Goal: Task Accomplishment & Management: Complete application form

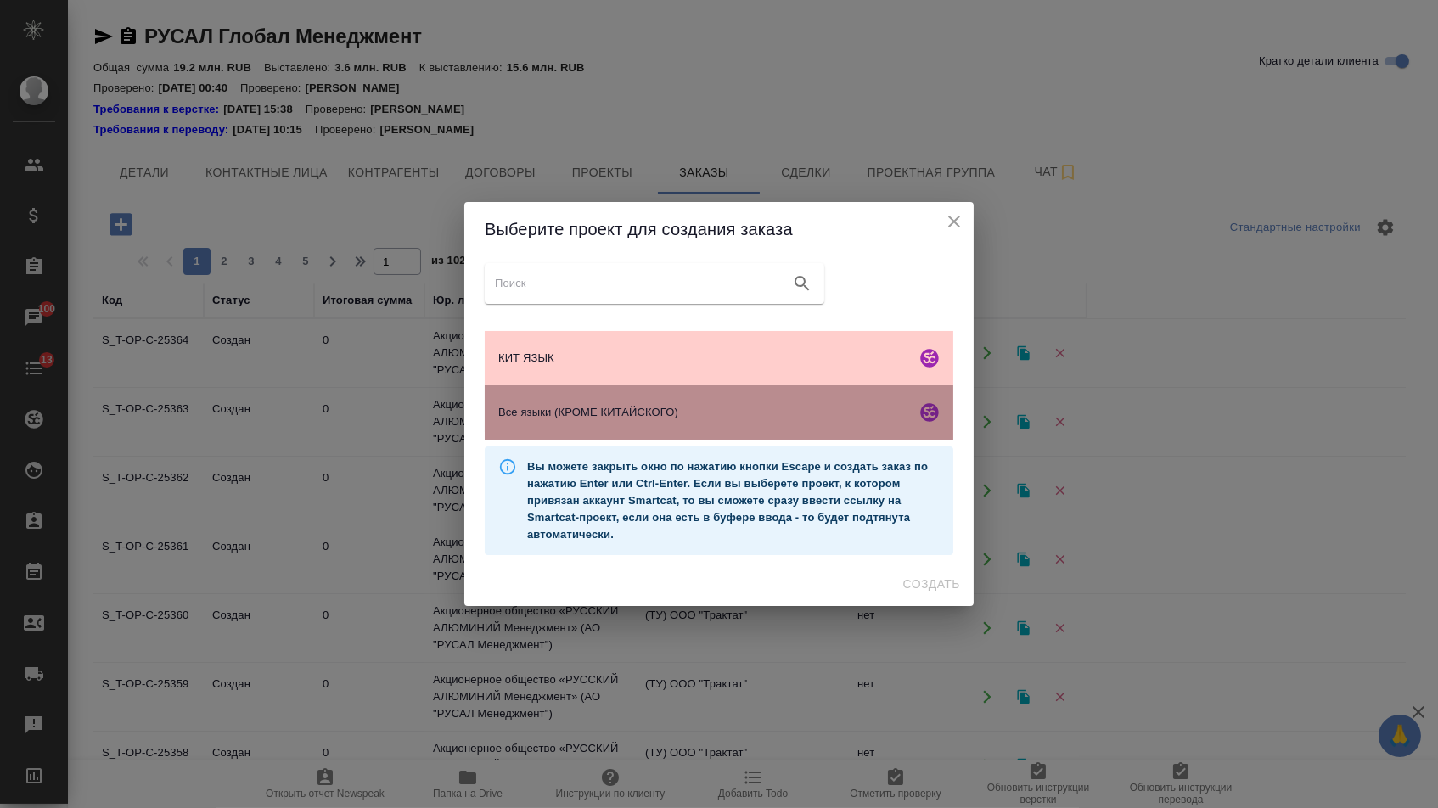
click at [671, 426] on div "Все языки (КРОМЕ КИТАЙСКОГО)" at bounding box center [719, 412] width 469 height 54
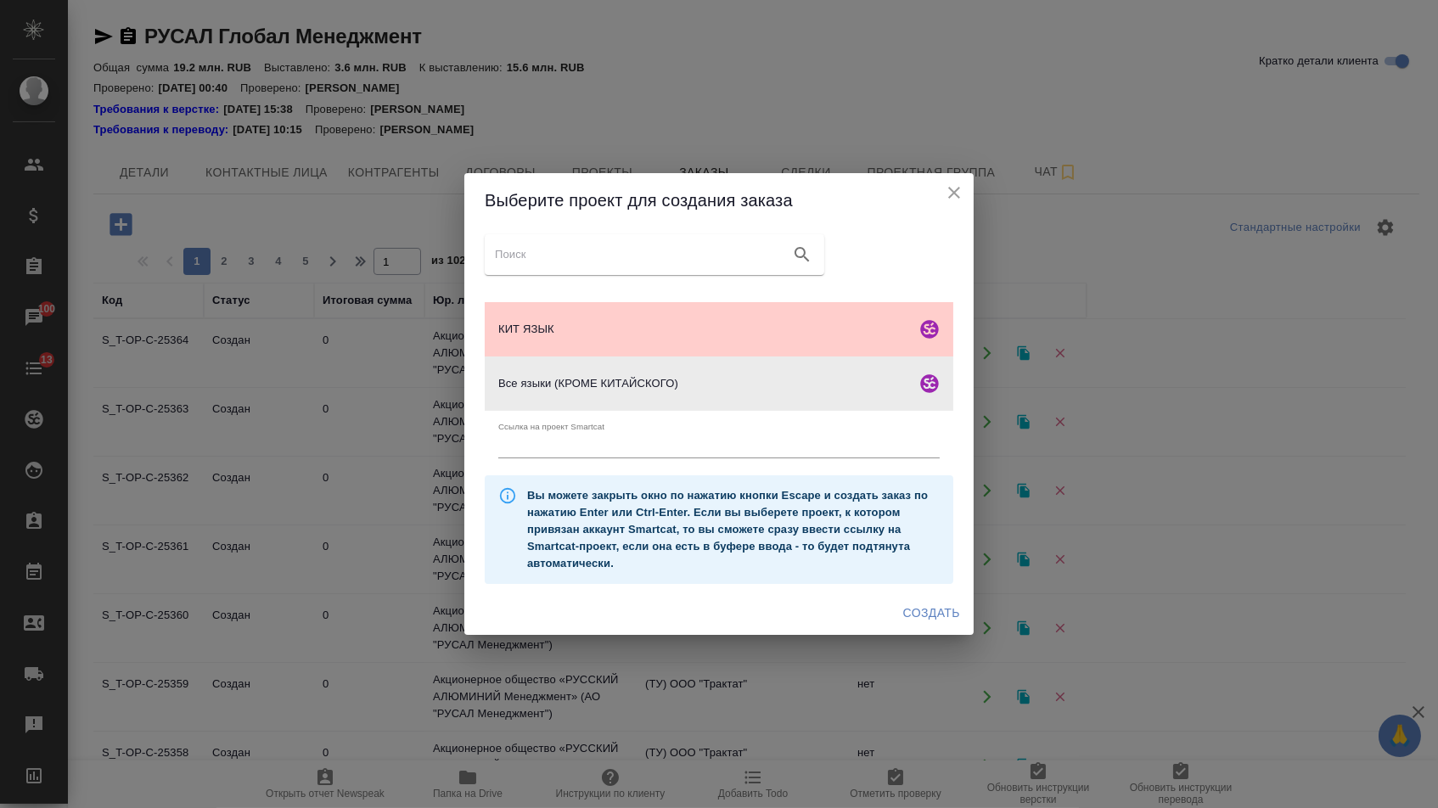
click at [591, 376] on div "Все языки (КРОМЕ КИТАЙСКОГО)" at bounding box center [719, 384] width 469 height 54
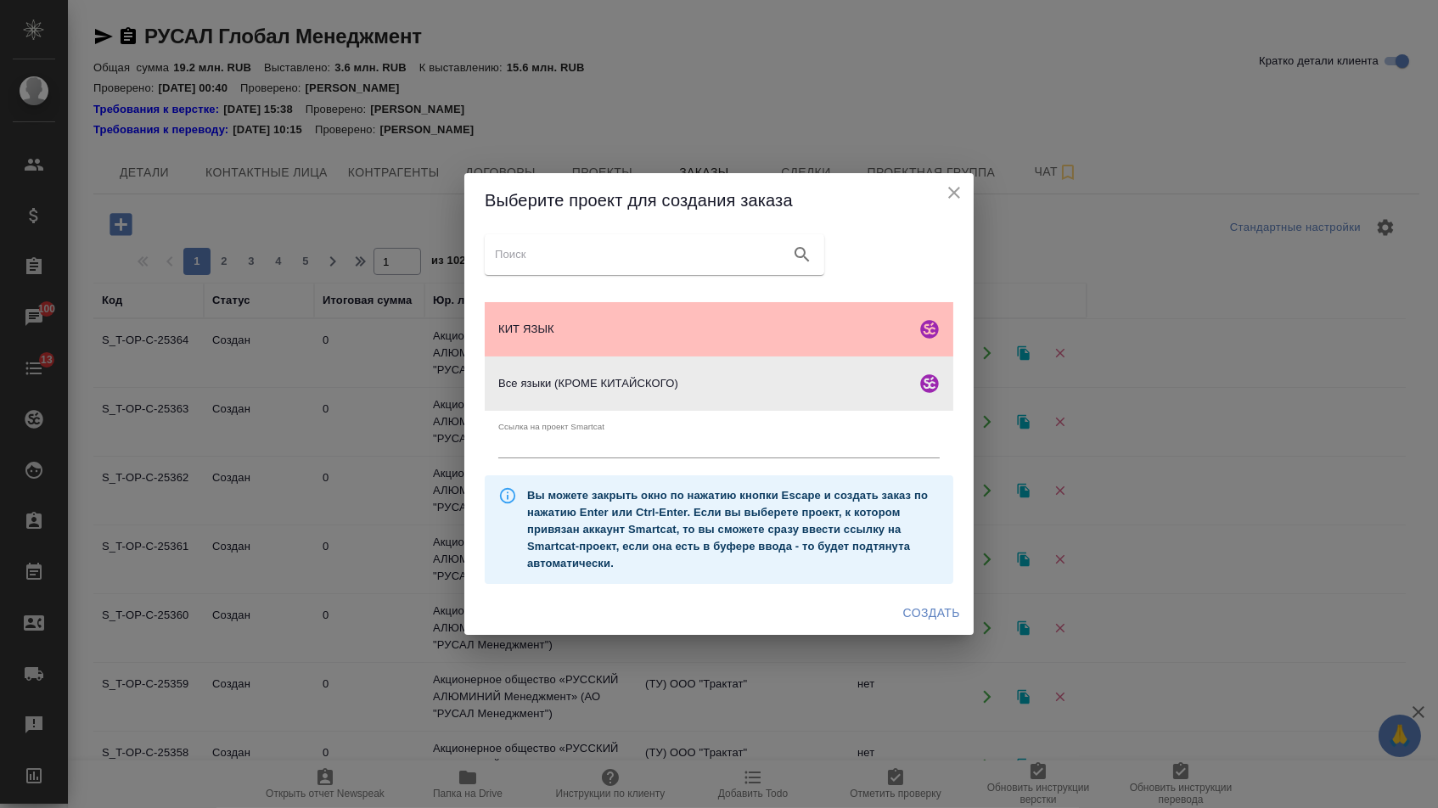
click at [585, 329] on span "КИТ ЯЗЫК" at bounding box center [703, 329] width 411 height 17
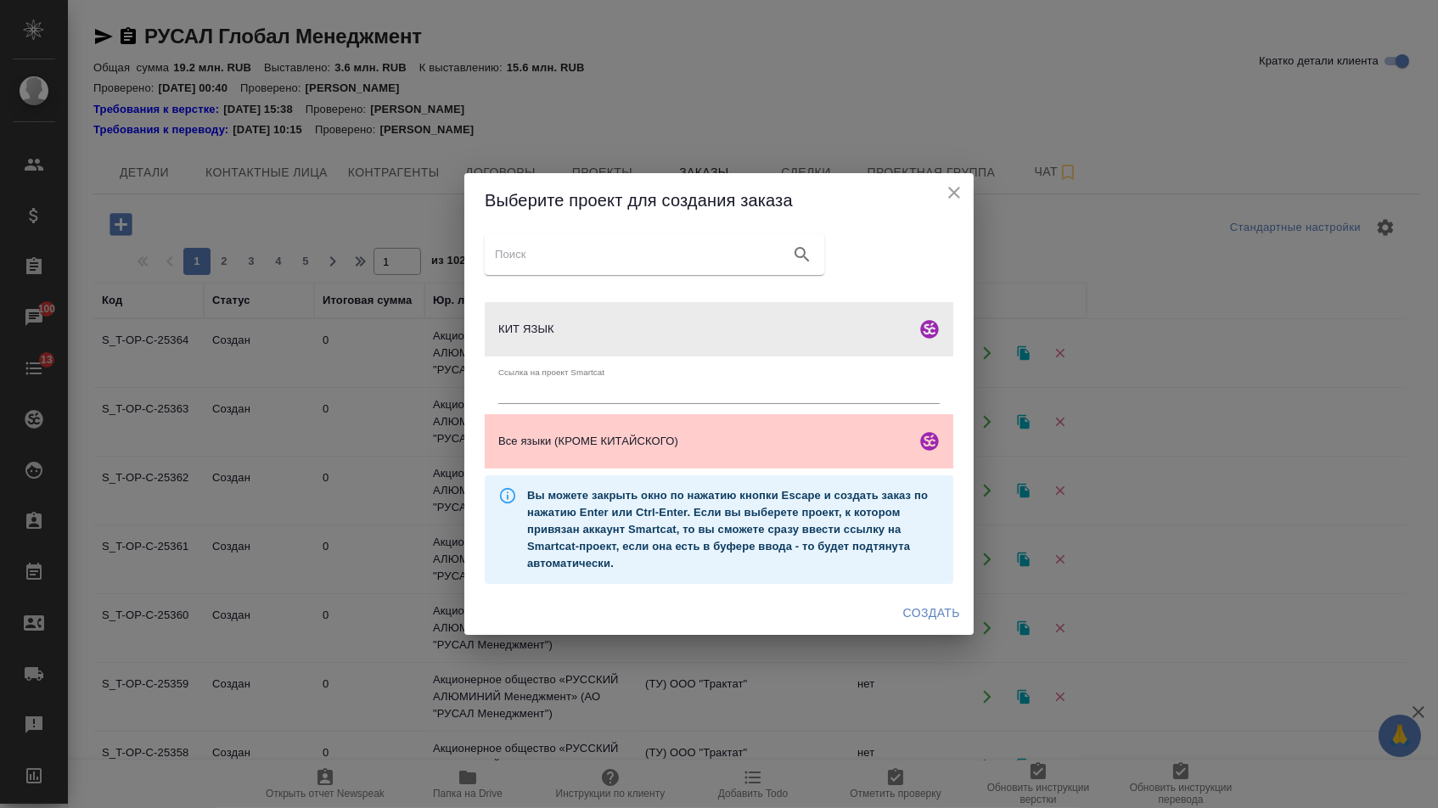
click at [909, 621] on span "Создать" at bounding box center [931, 613] width 57 height 21
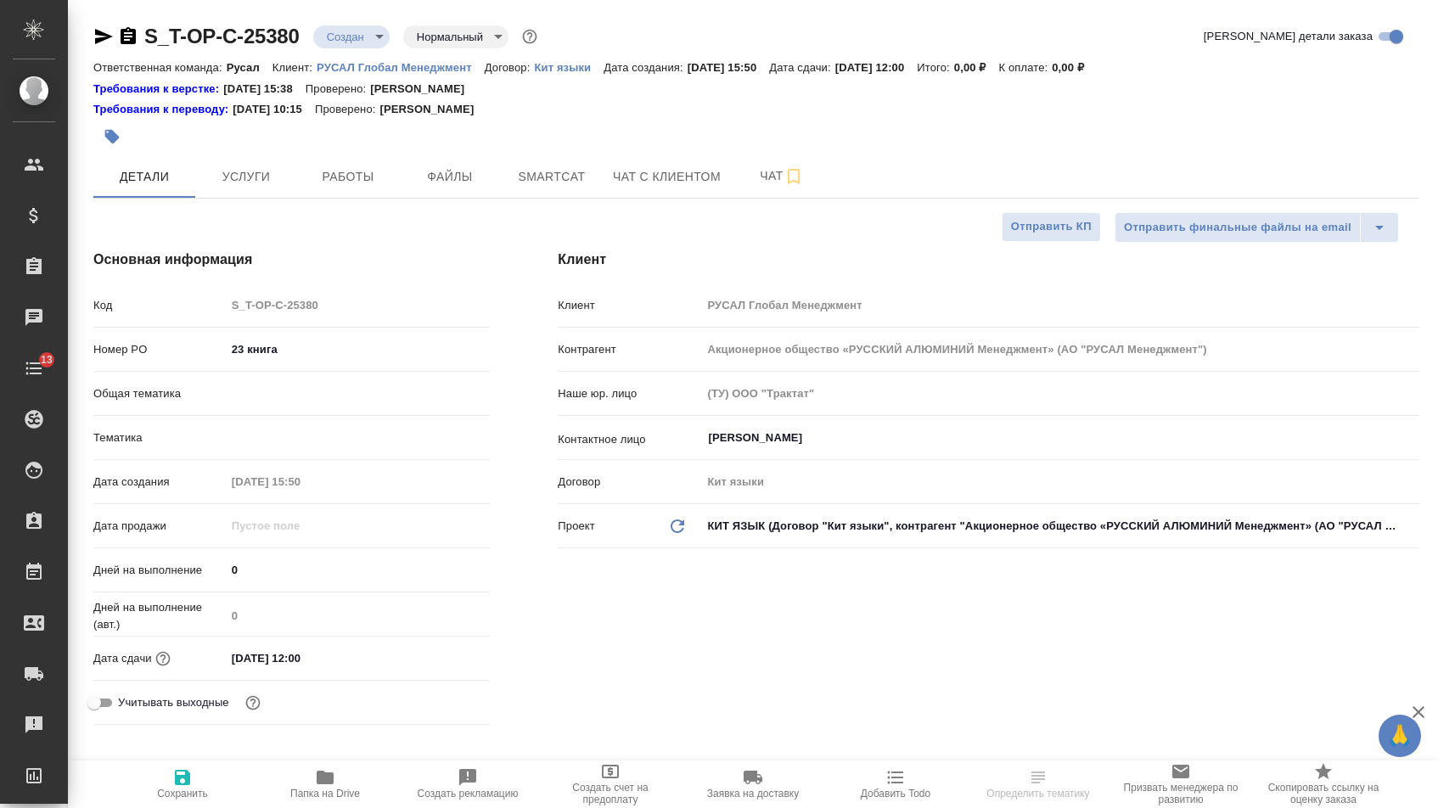
select select "RU"
type input "[PERSON_NAME]"
type textarea "x"
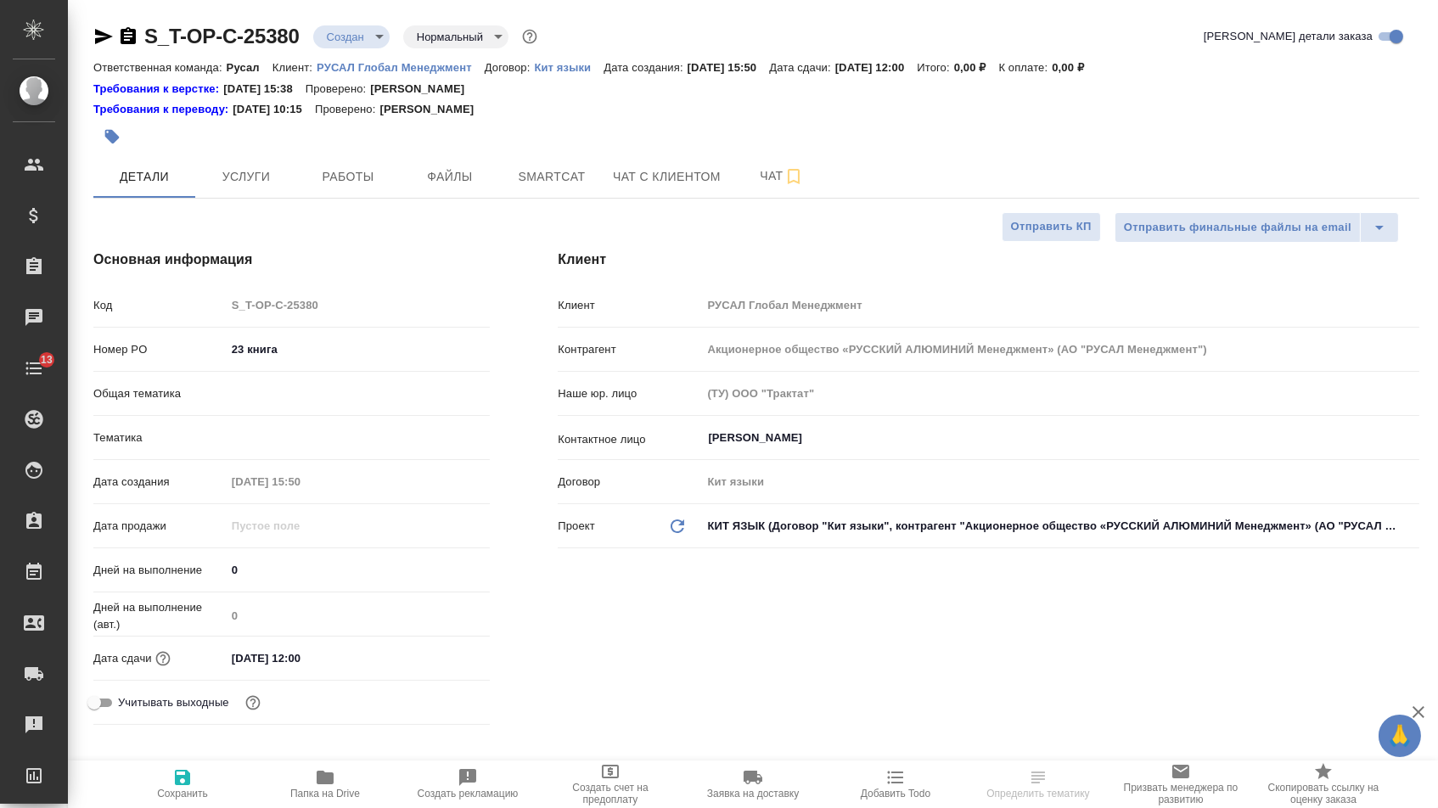
type input "Русал"
type textarea "x"
select select "RU"
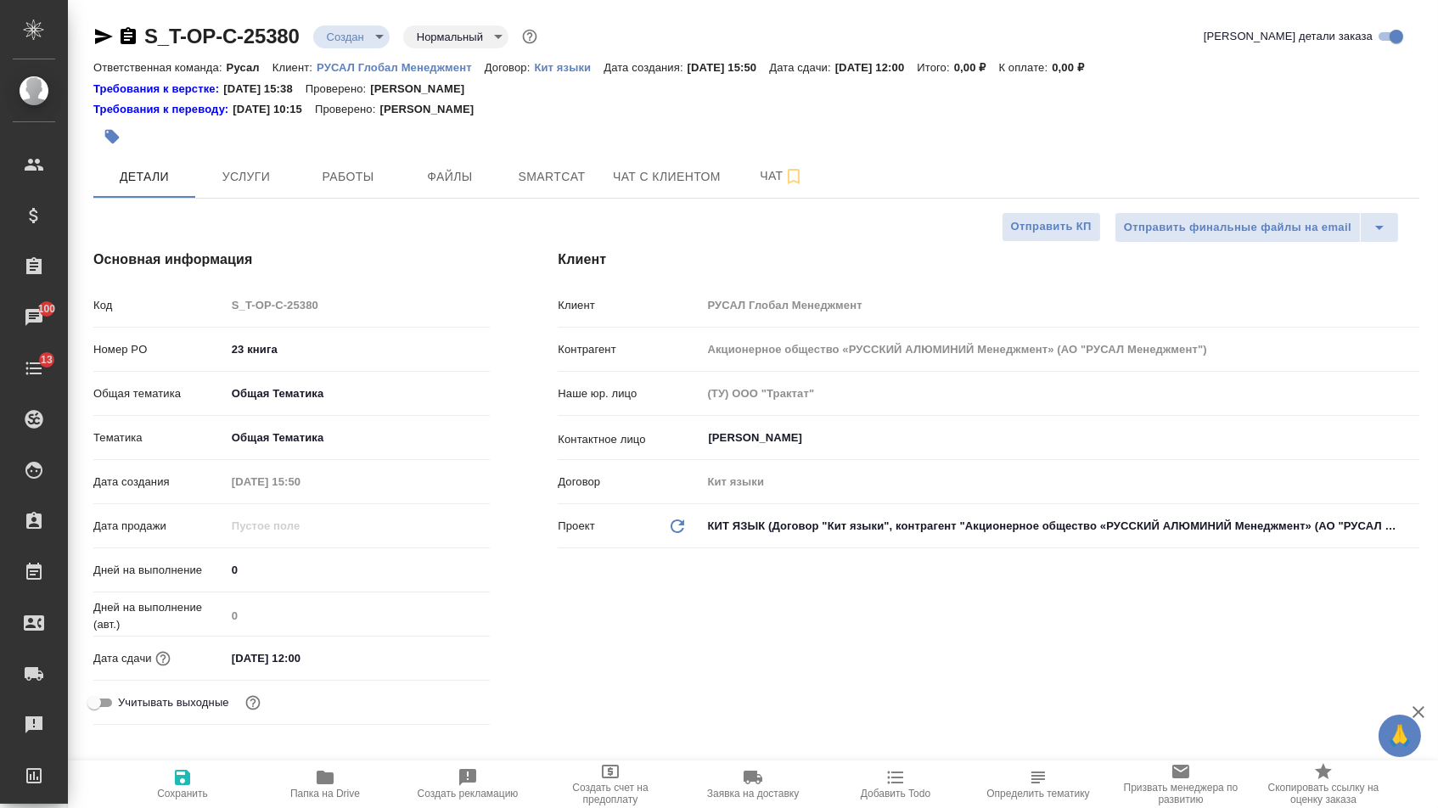
type textarea "x"
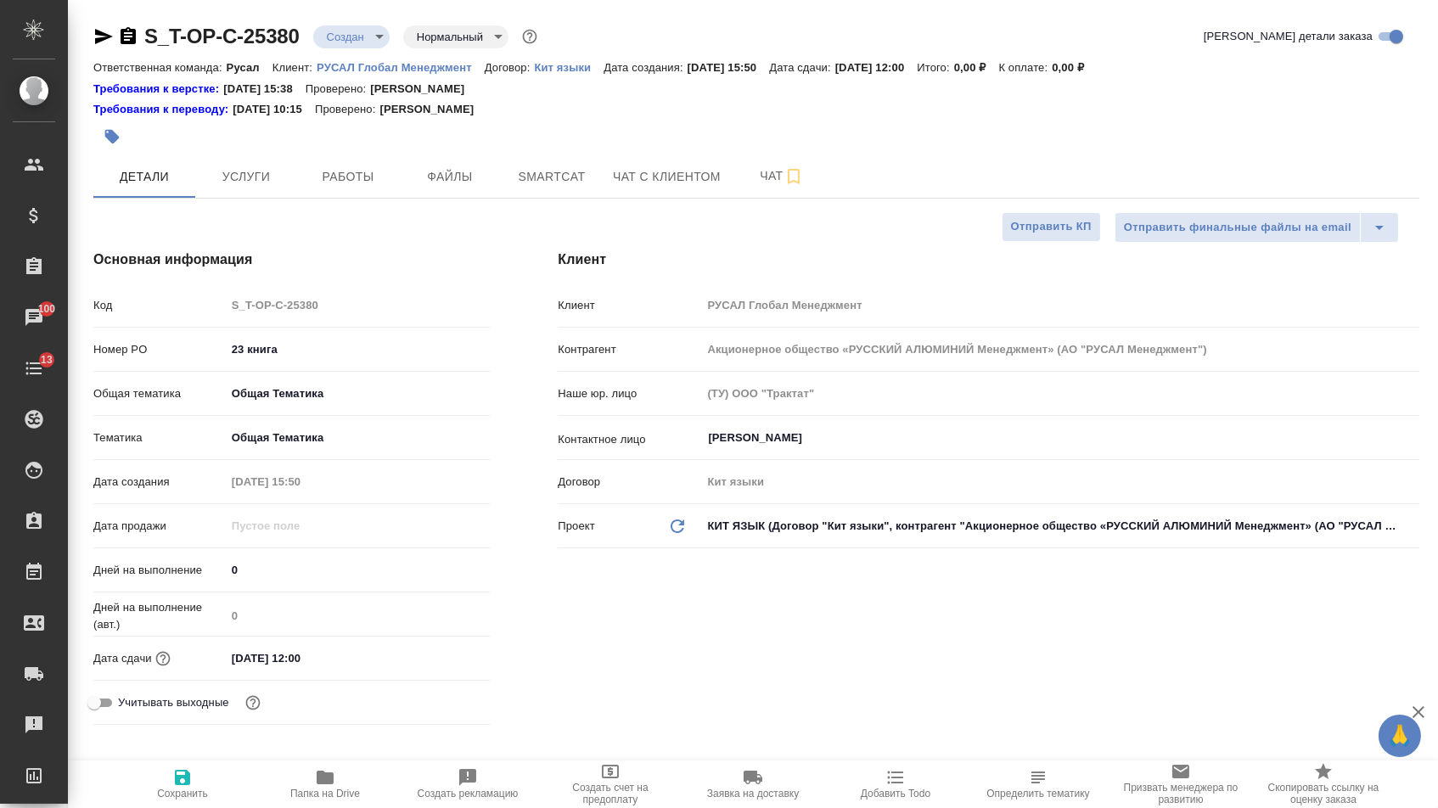
type textarea "x"
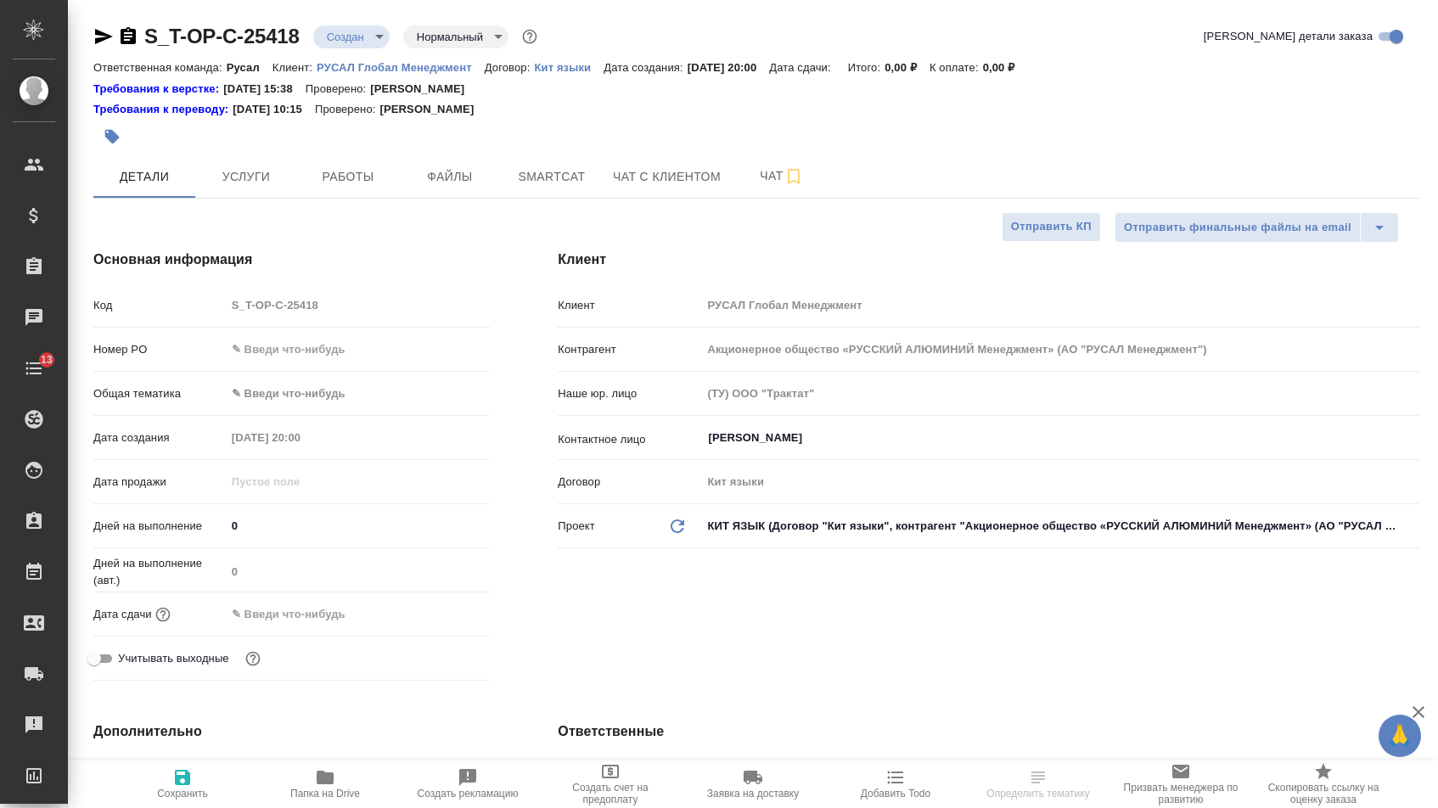
select select "RU"
click at [404, 348] on input "text" at bounding box center [358, 349] width 263 height 25
type input "20 книга"
click at [305, 378] on div "Номер PO 20 книга" at bounding box center [291, 357] width 397 height 44
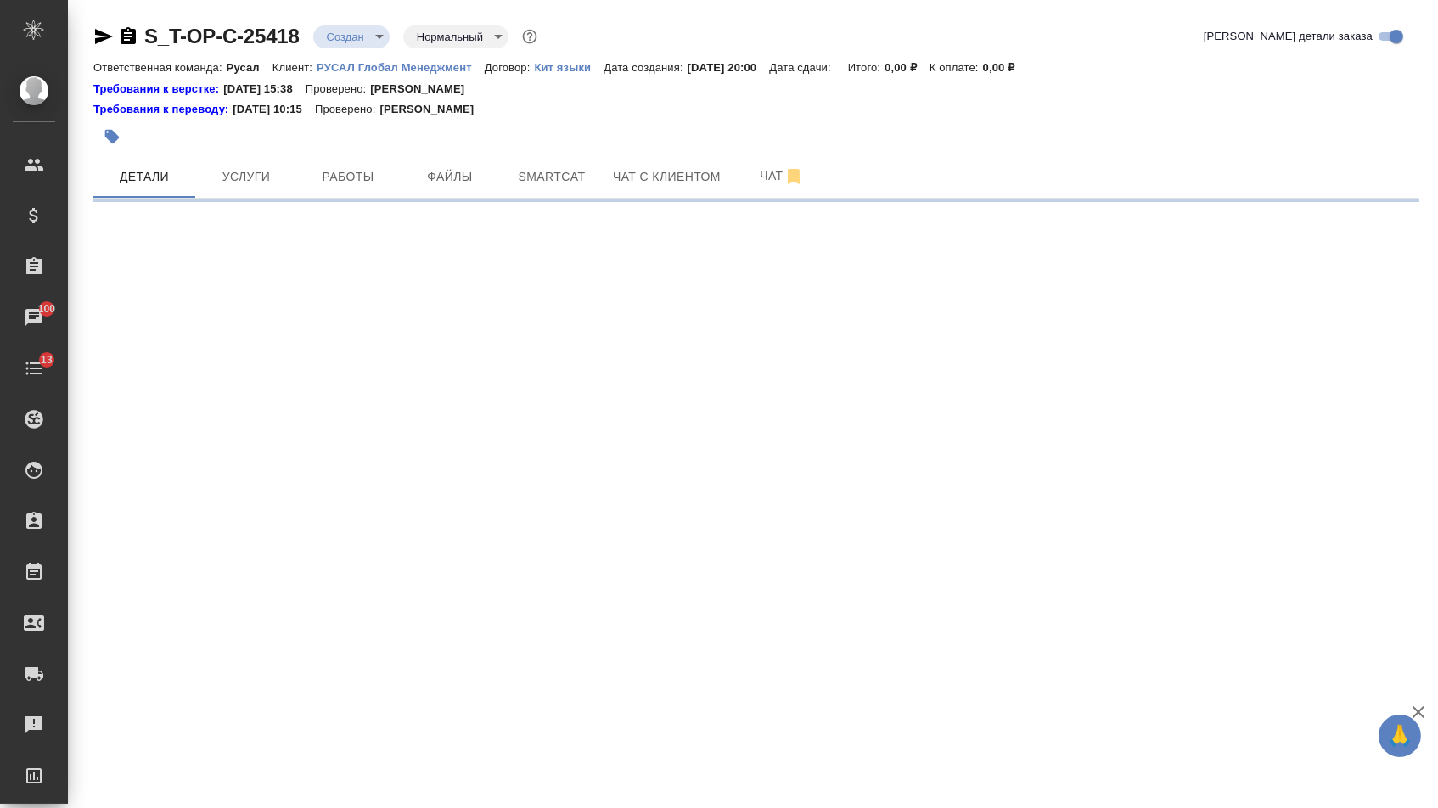
select select "RU"
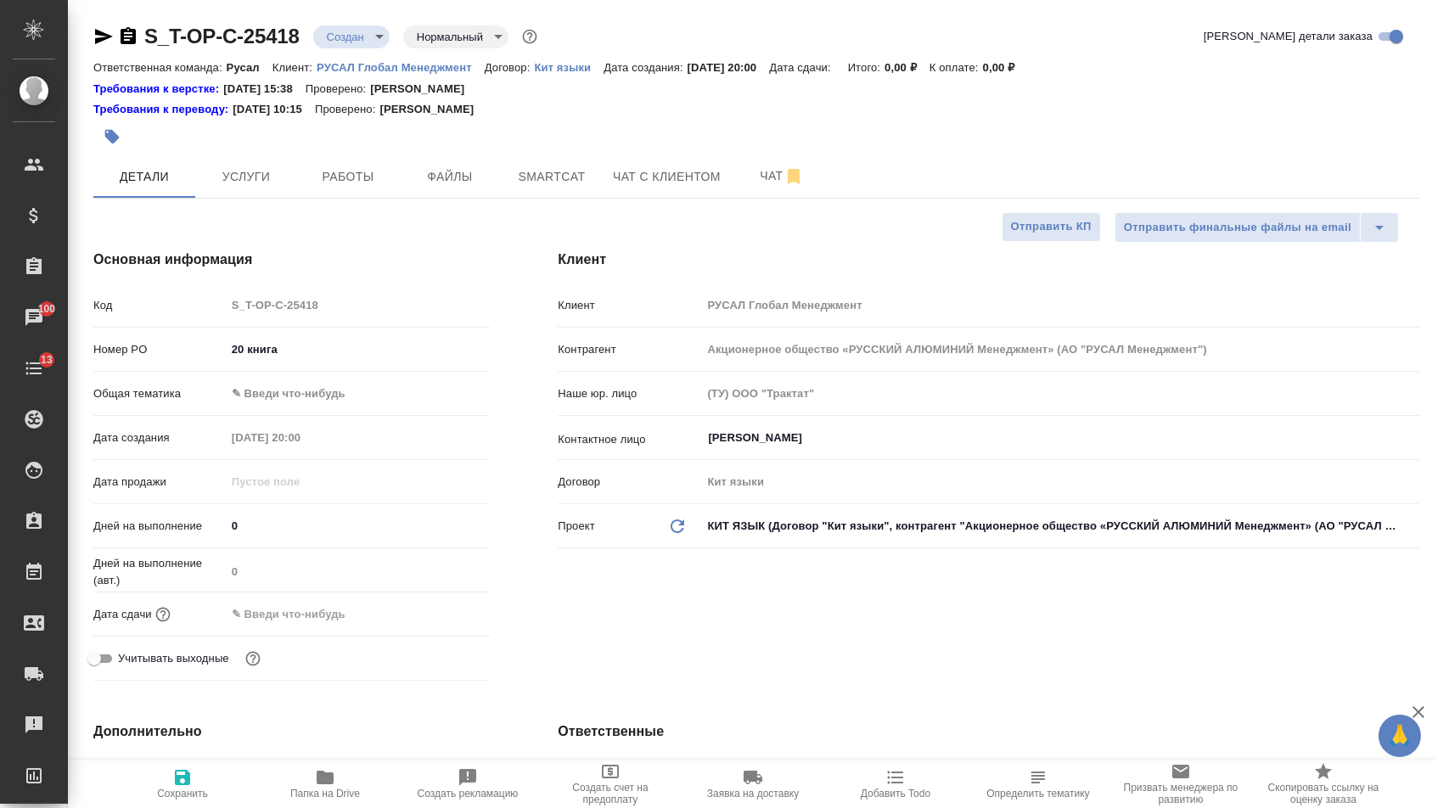
type textarea "x"
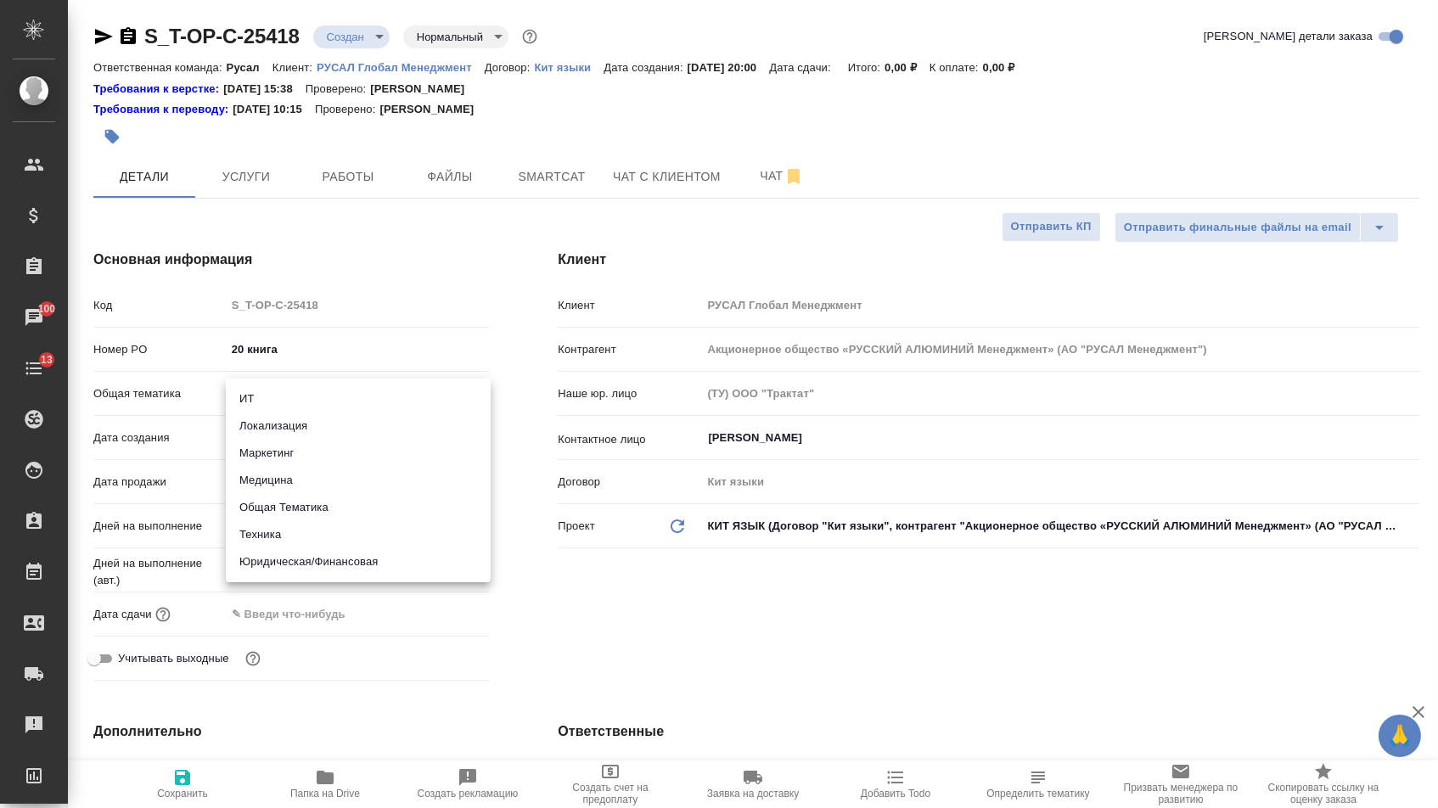
click at [297, 387] on body "🙏 .cls-1 fill:#fff; AWATERA Menshikova Aleksandra Клиенты Спецификации Заказы 1…" at bounding box center [719, 404] width 1438 height 808
click at [278, 512] on li "Общая Тематика" at bounding box center [358, 507] width 265 height 27
type input "obtem"
type textarea "x"
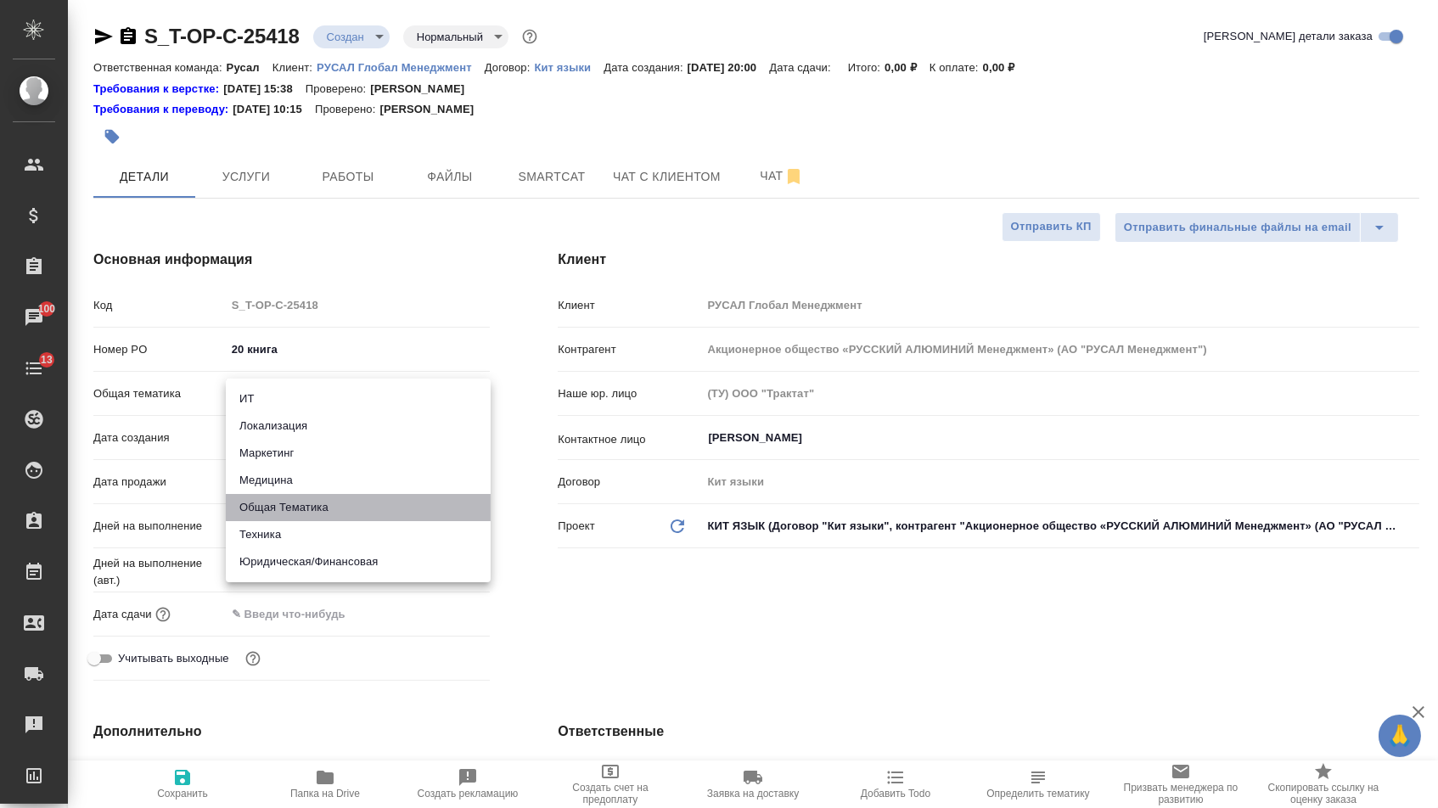
type textarea "x"
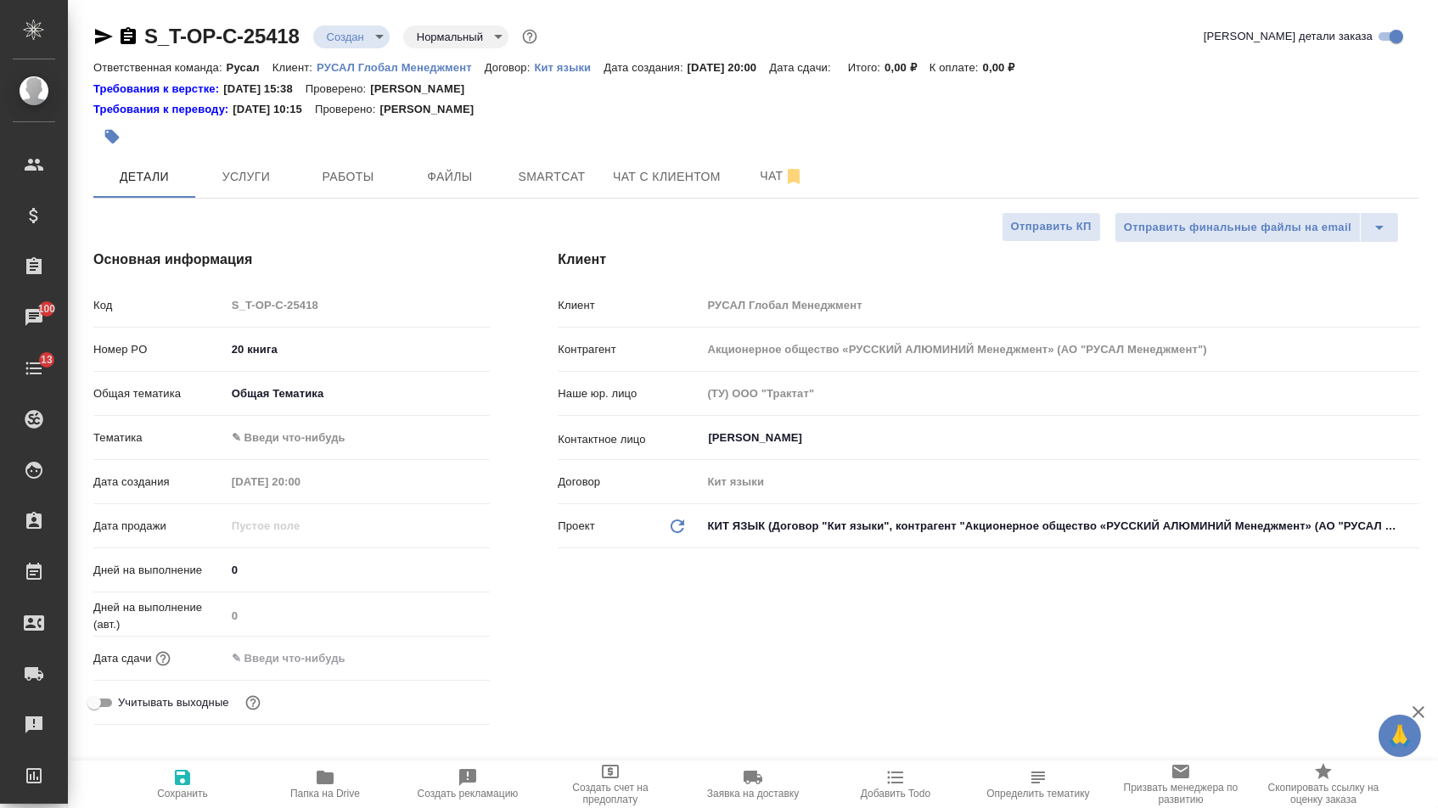
click at [284, 447] on body "🙏 .cls-1 fill:#fff; AWATERA Menshikova Aleksandra Клиенты Спецификации Заказы 1…" at bounding box center [719, 404] width 1438 height 808
click at [284, 481] on div at bounding box center [719, 404] width 1438 height 808
click at [284, 460] on div "Тематика ✎ Введи что-нибудь" at bounding box center [291, 445] width 397 height 44
click at [284, 438] on body "🙏 .cls-1 fill:#fff; AWATERA Menshikova Aleksandra Клиенты Спецификации Заказы 1…" at bounding box center [719, 404] width 1438 height 808
click at [284, 449] on li "Общая Тематика" at bounding box center [358, 443] width 265 height 27
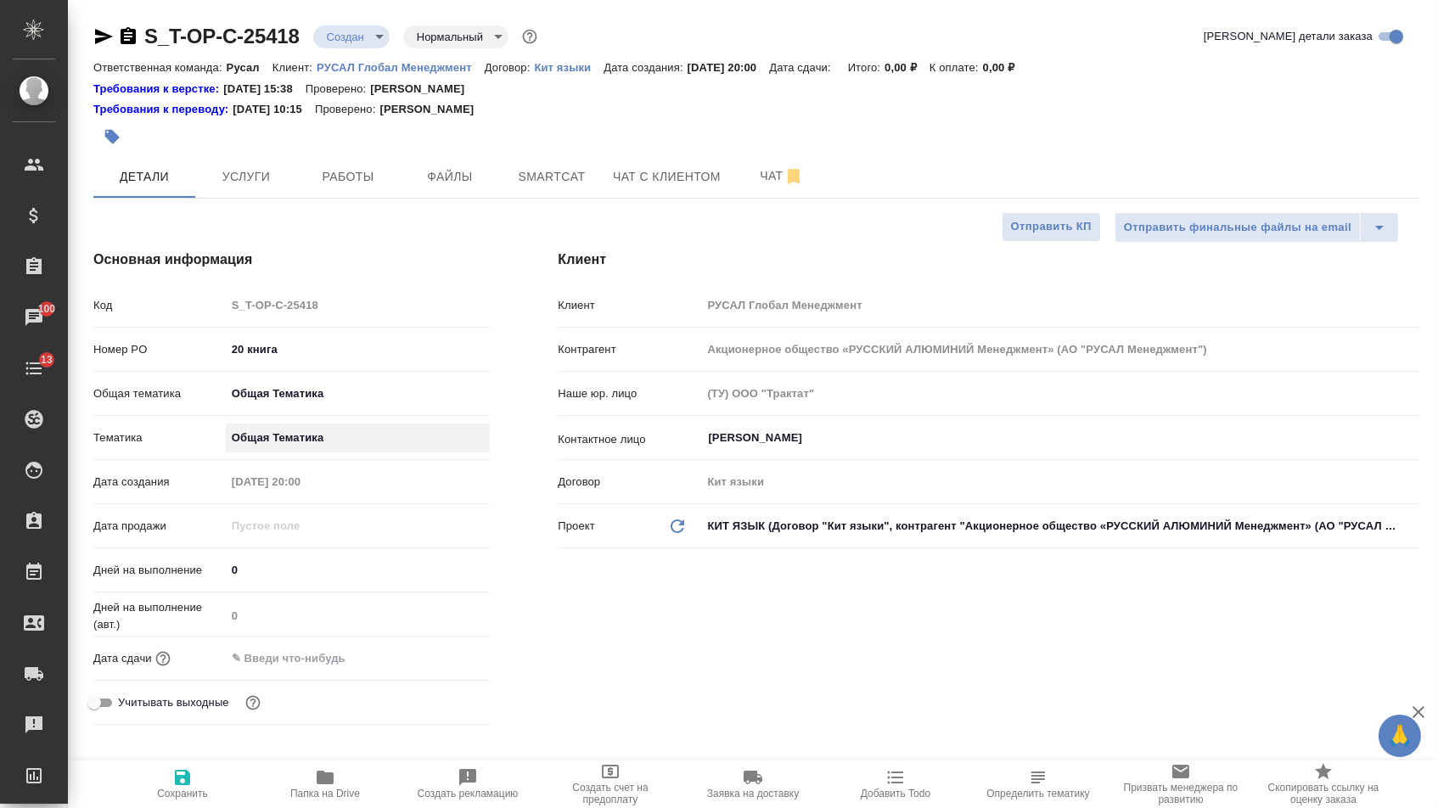
type textarea "x"
type input "6012b1ca196b0e5c9229a120"
click at [295, 668] on input "text" at bounding box center [301, 658] width 149 height 25
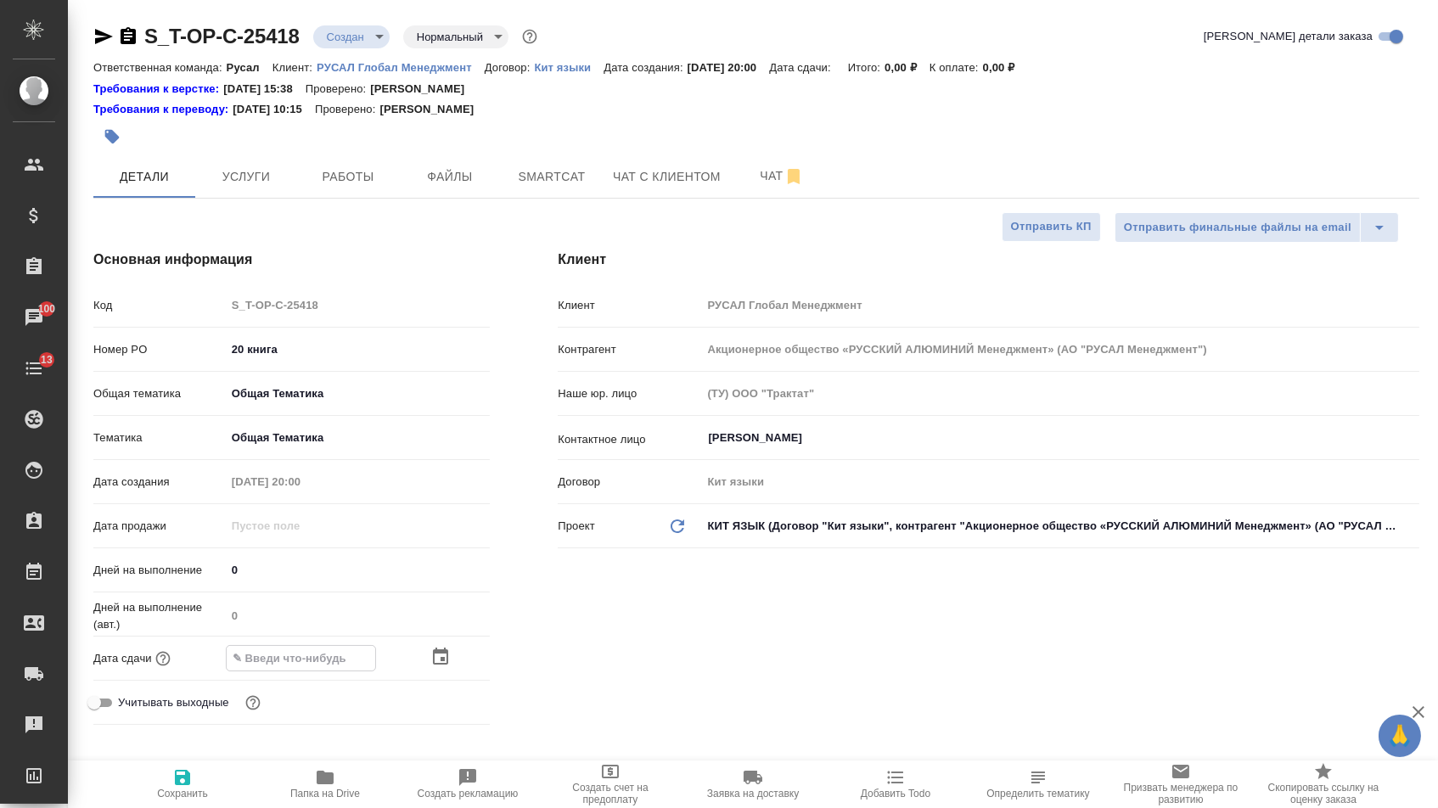
click at [446, 665] on icon "button" at bounding box center [440, 656] width 15 height 17
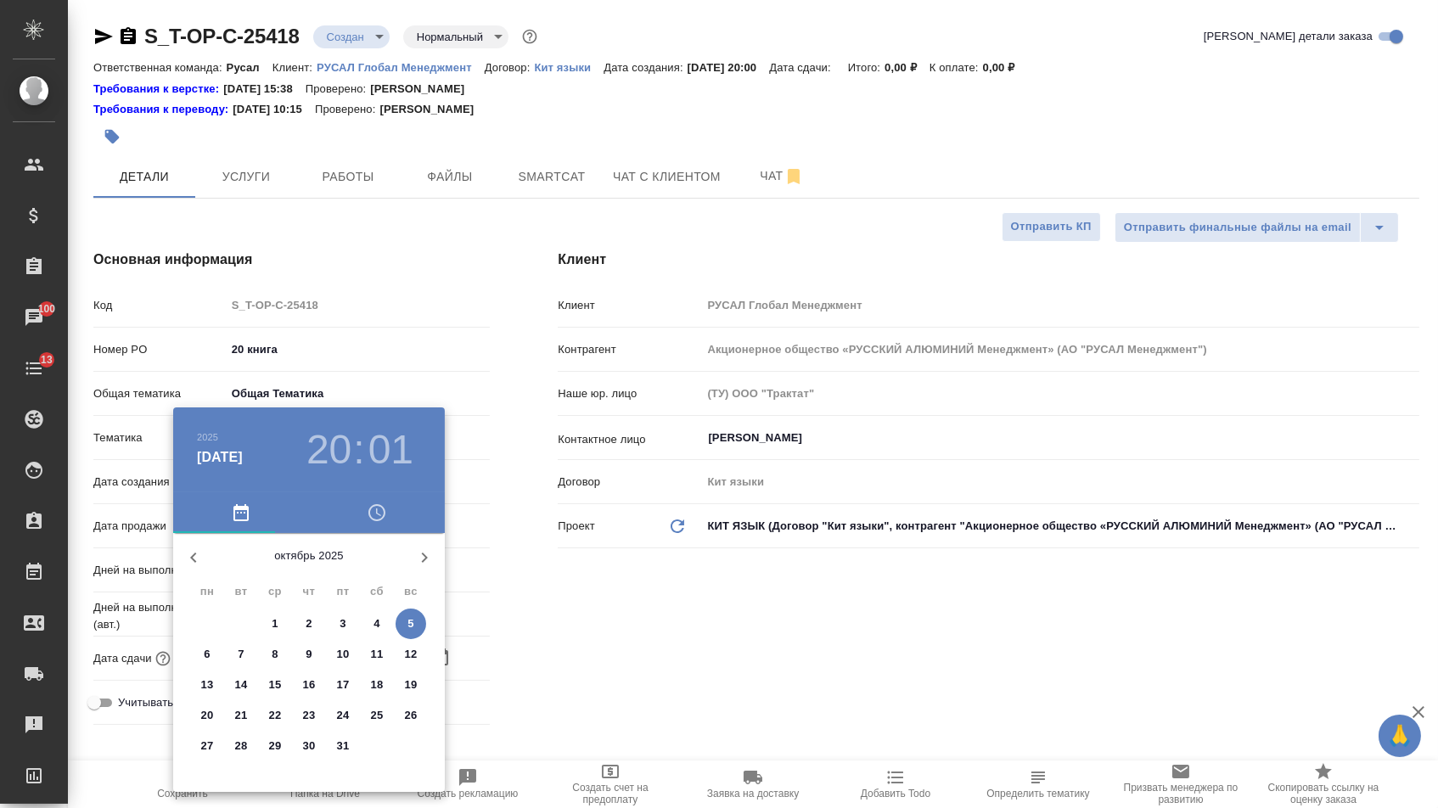
click at [535, 642] on div at bounding box center [719, 404] width 1438 height 808
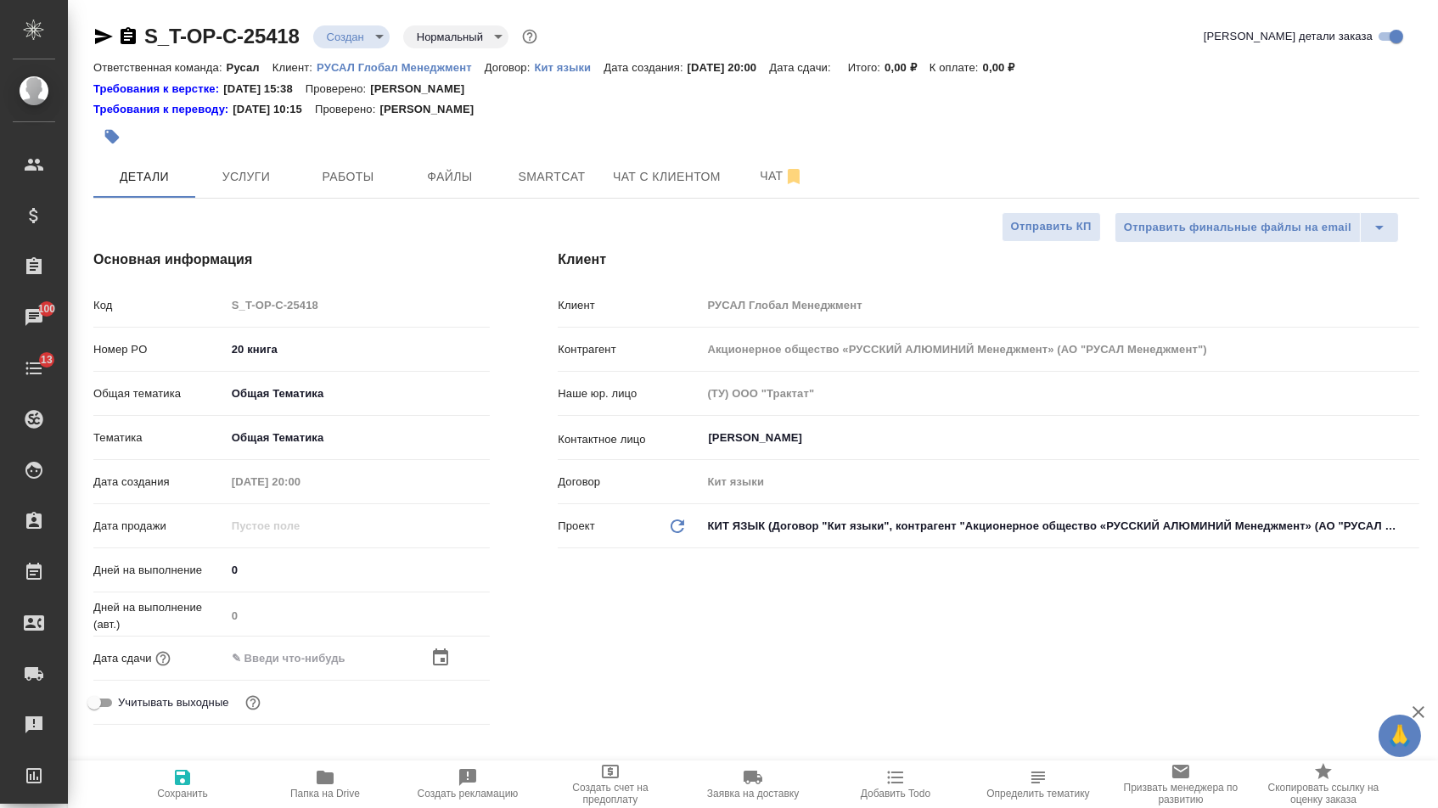
type textarea "x"
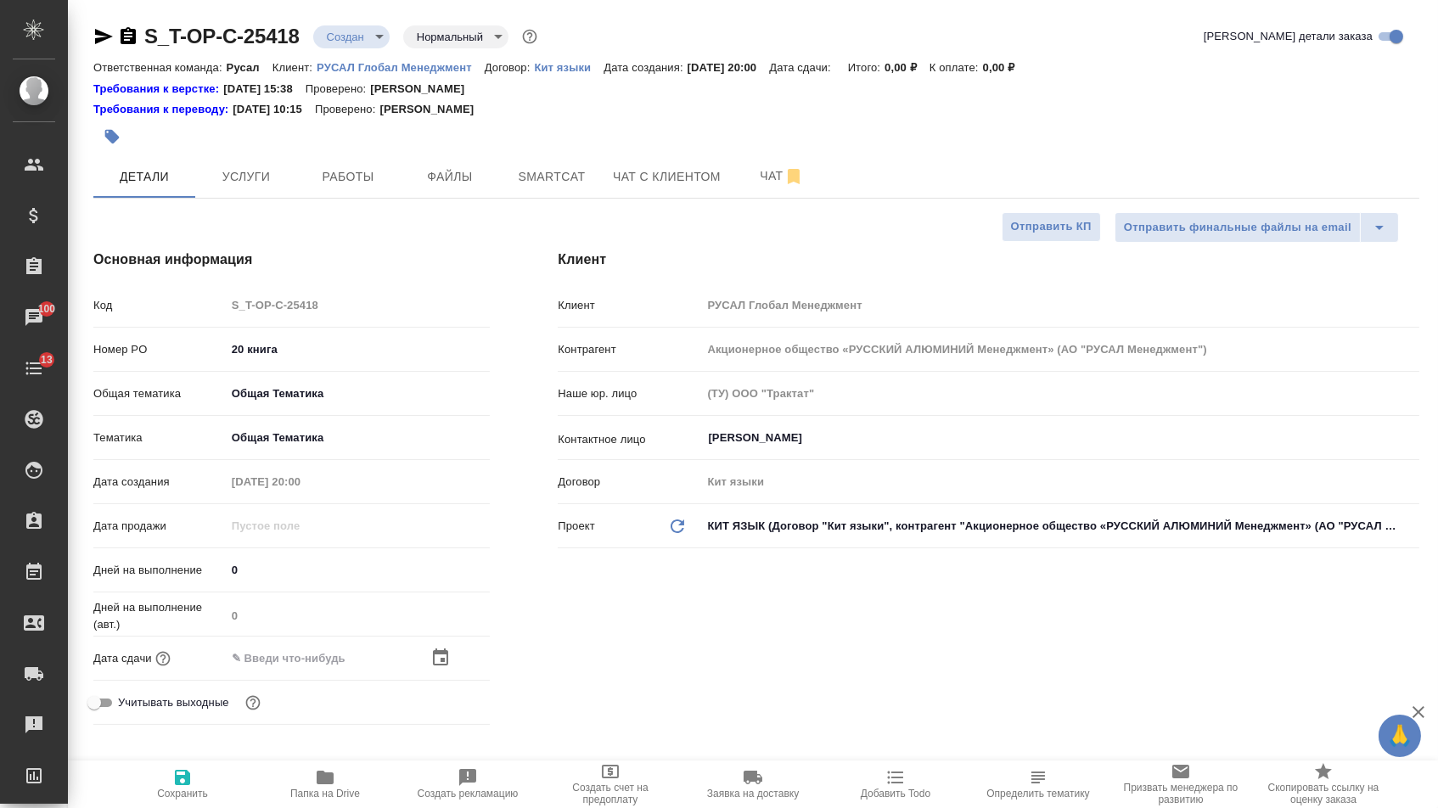
type textarea "x"
click at [451, 661] on icon "button" at bounding box center [441, 658] width 20 height 20
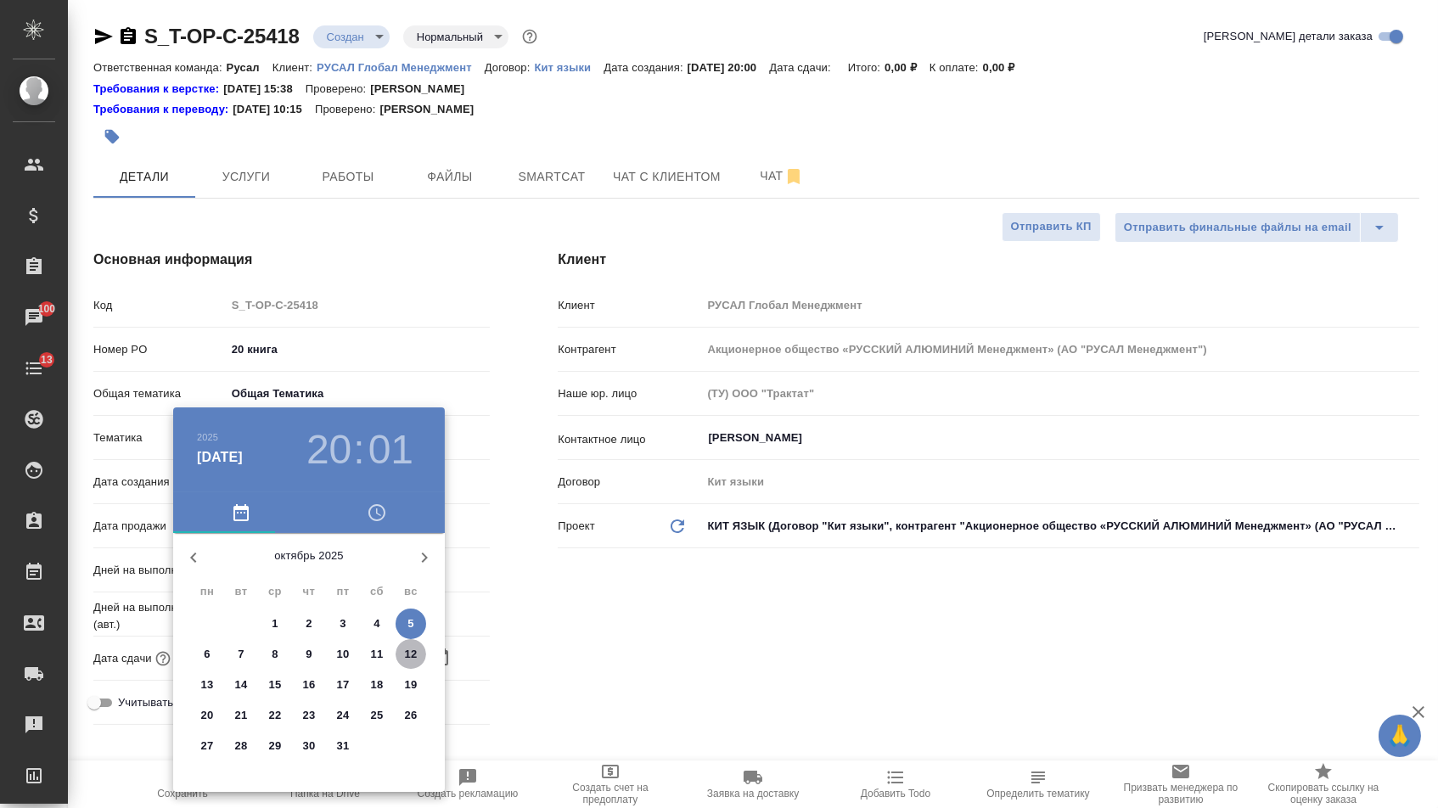
click at [423, 656] on span "12" at bounding box center [411, 654] width 31 height 17
type input "12.10.2025 20:01"
type textarea "x"
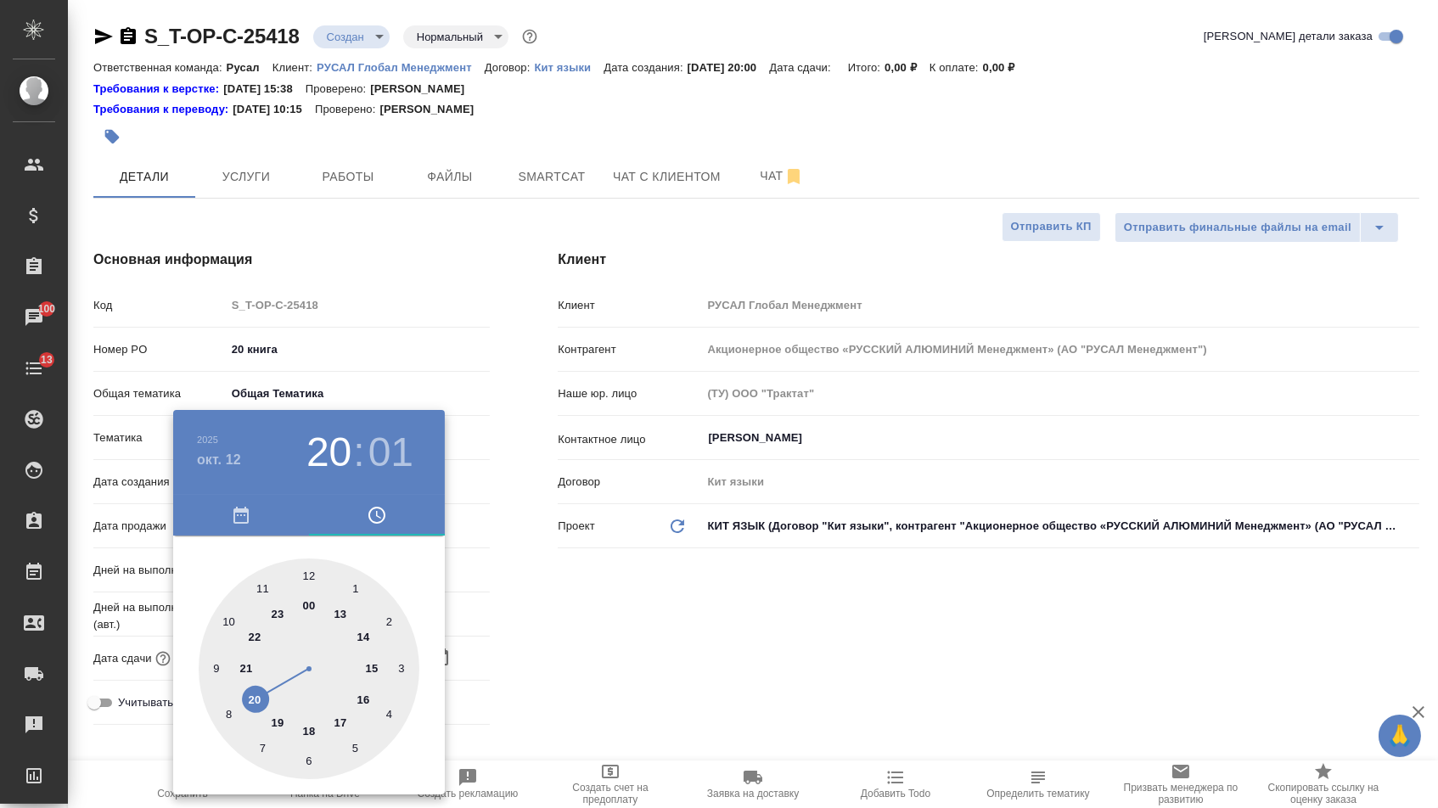
click at [511, 629] on div at bounding box center [719, 404] width 1438 height 808
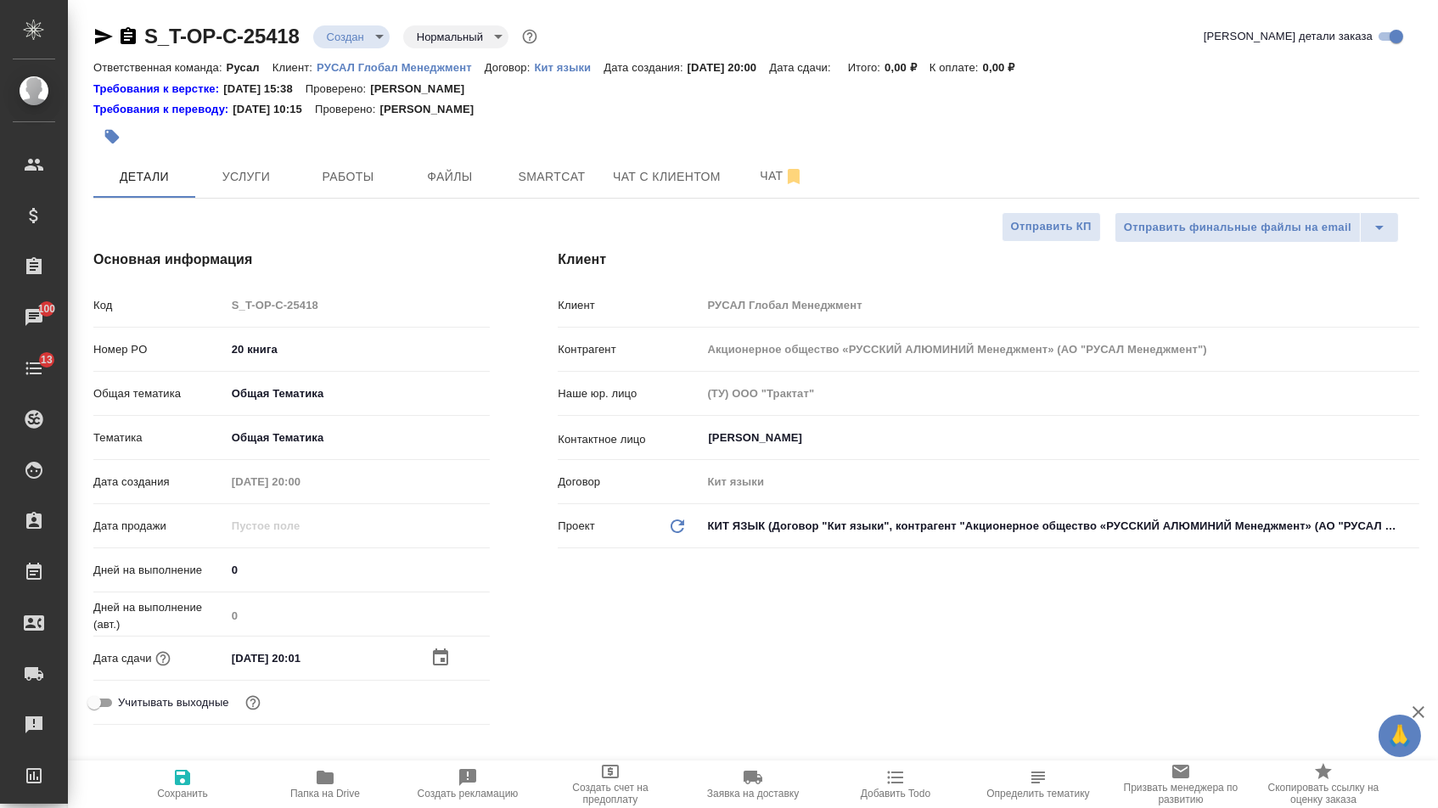
click at [173, 808] on button "Сохранить" at bounding box center [182, 785] width 143 height 48
type textarea "x"
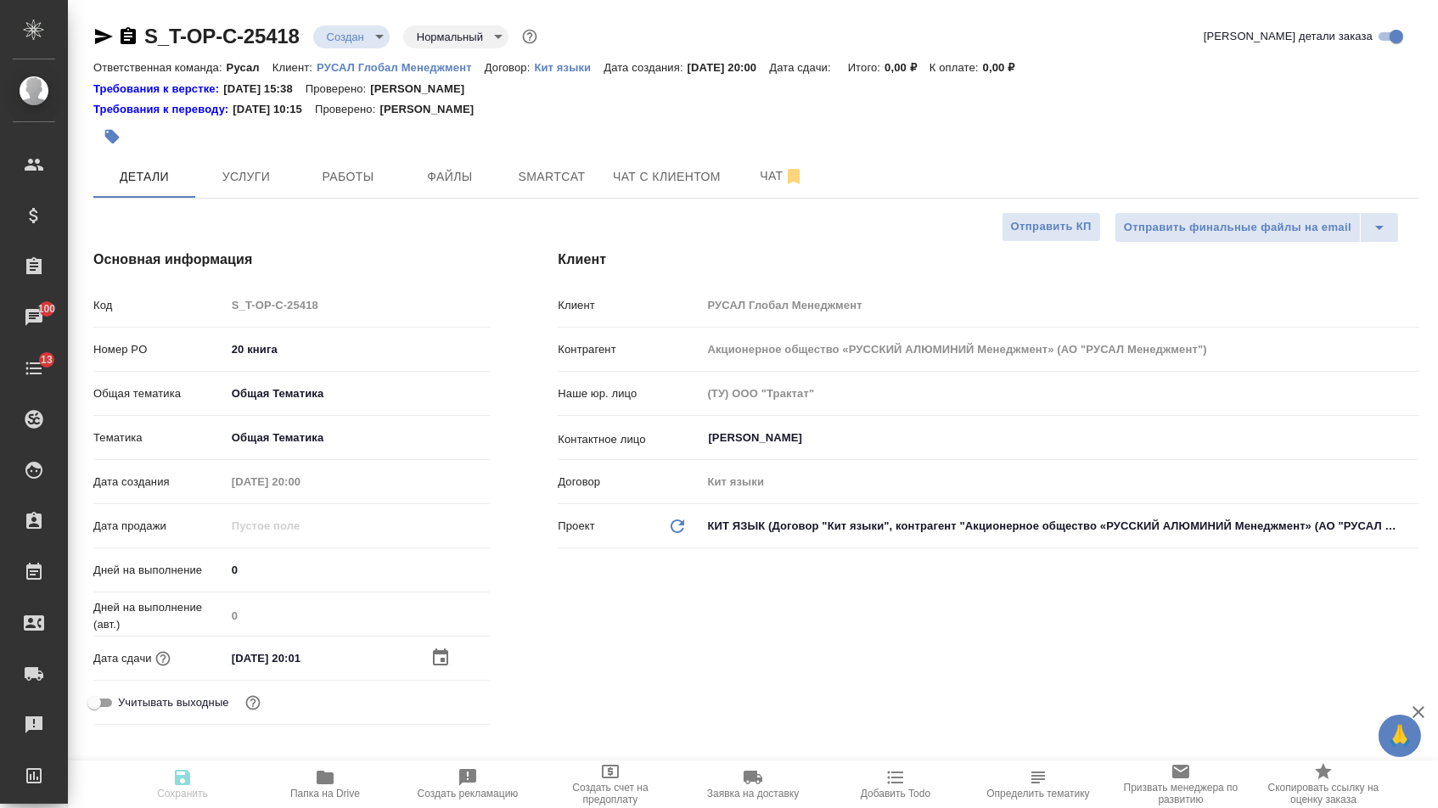
type textarea "x"
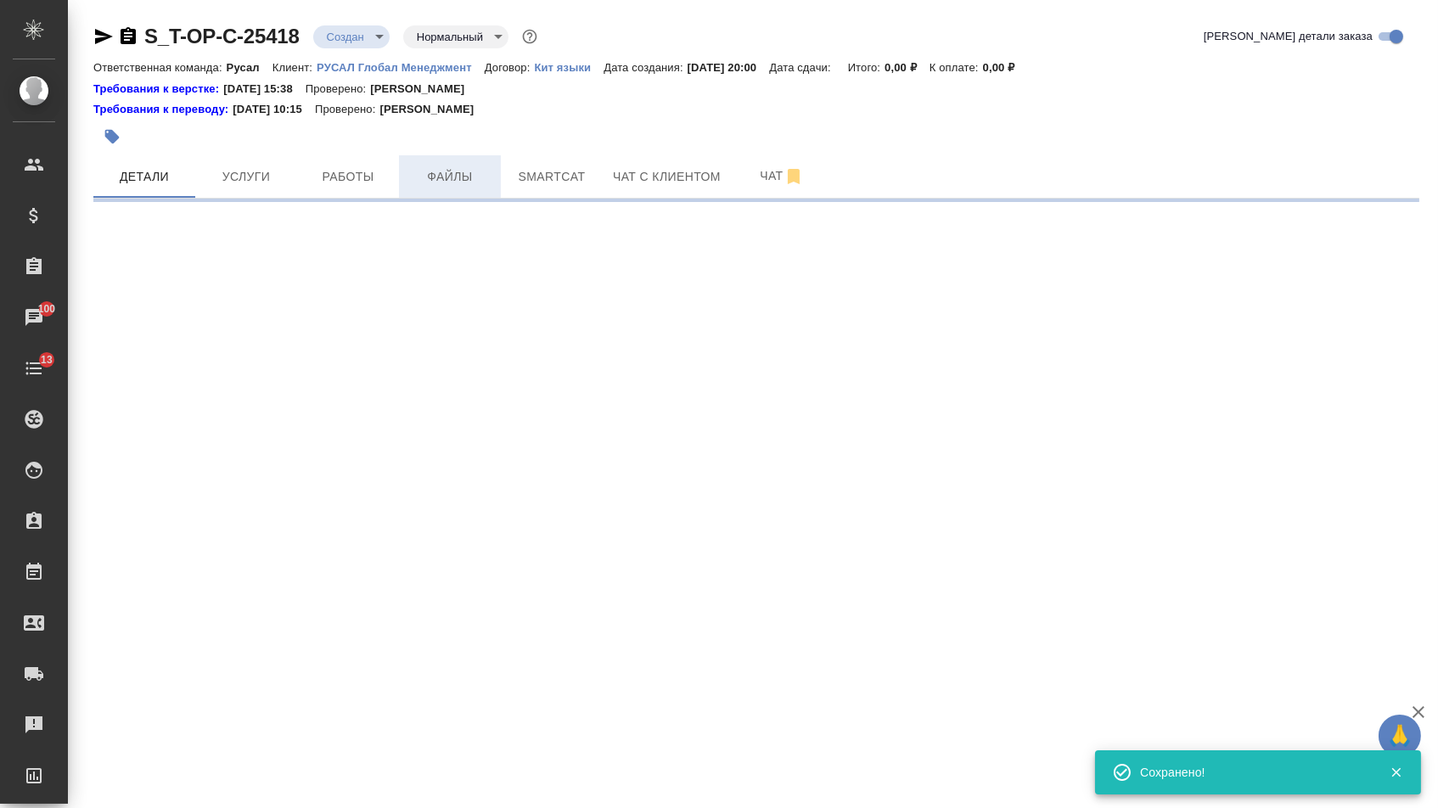
select select "RU"
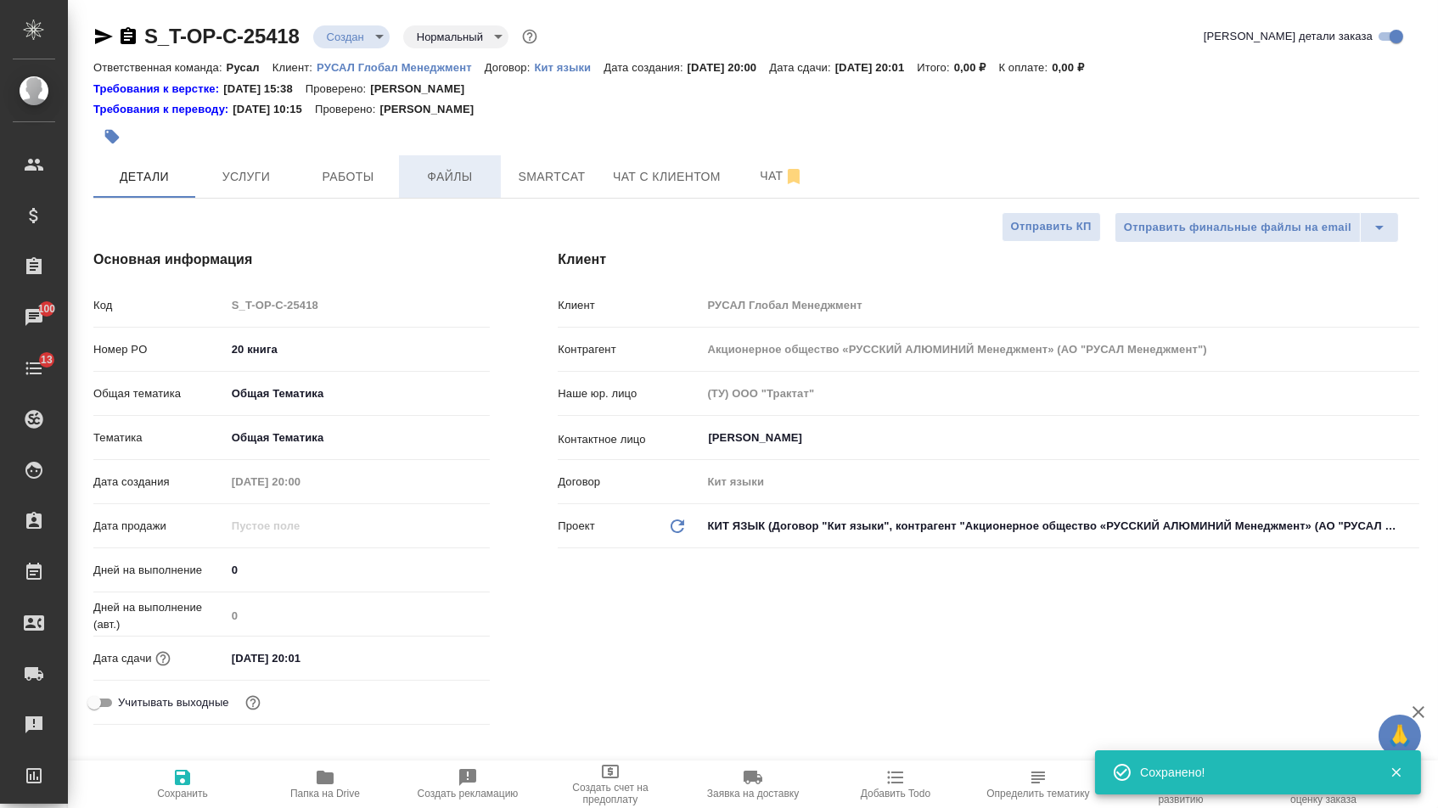
type textarea "x"
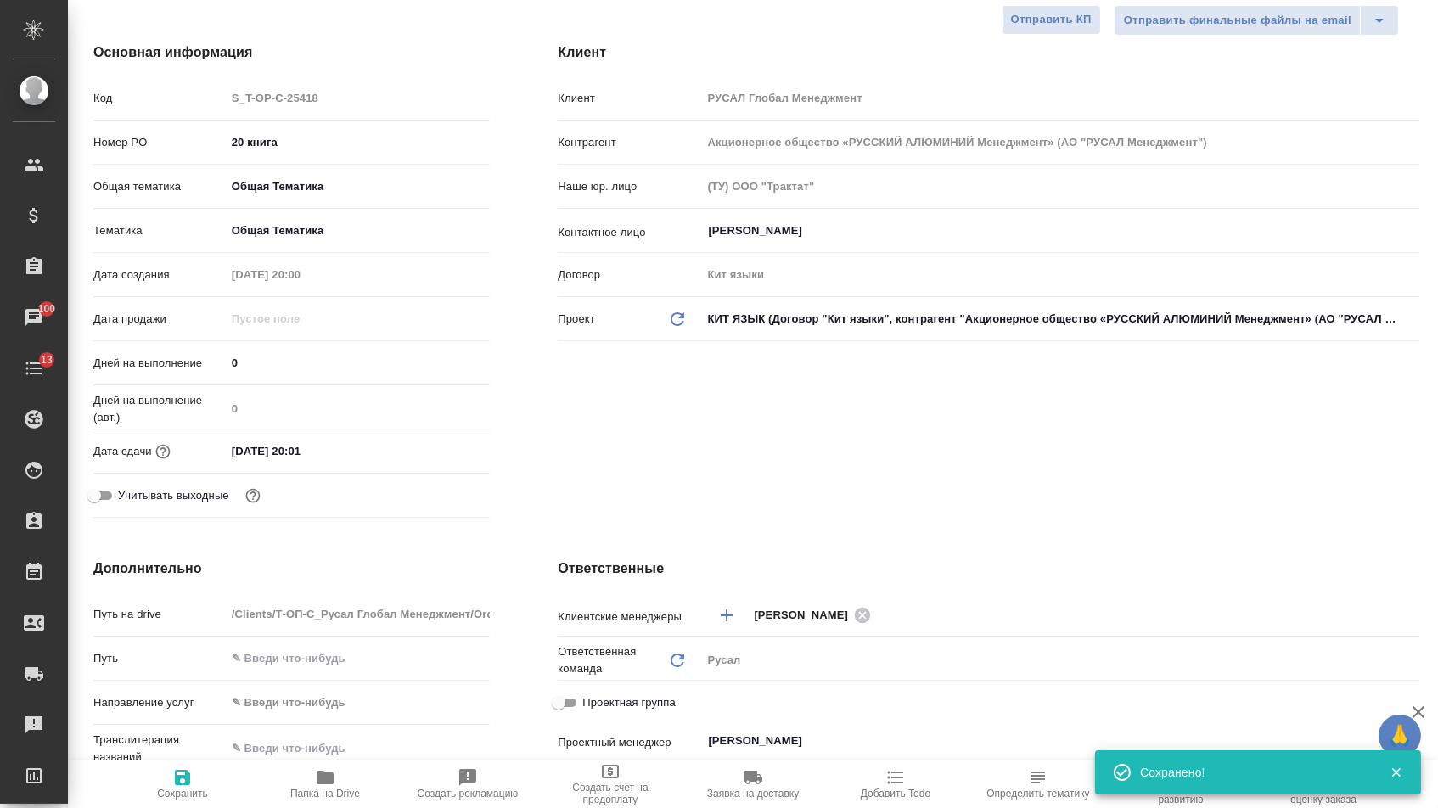
scroll to position [301, 0]
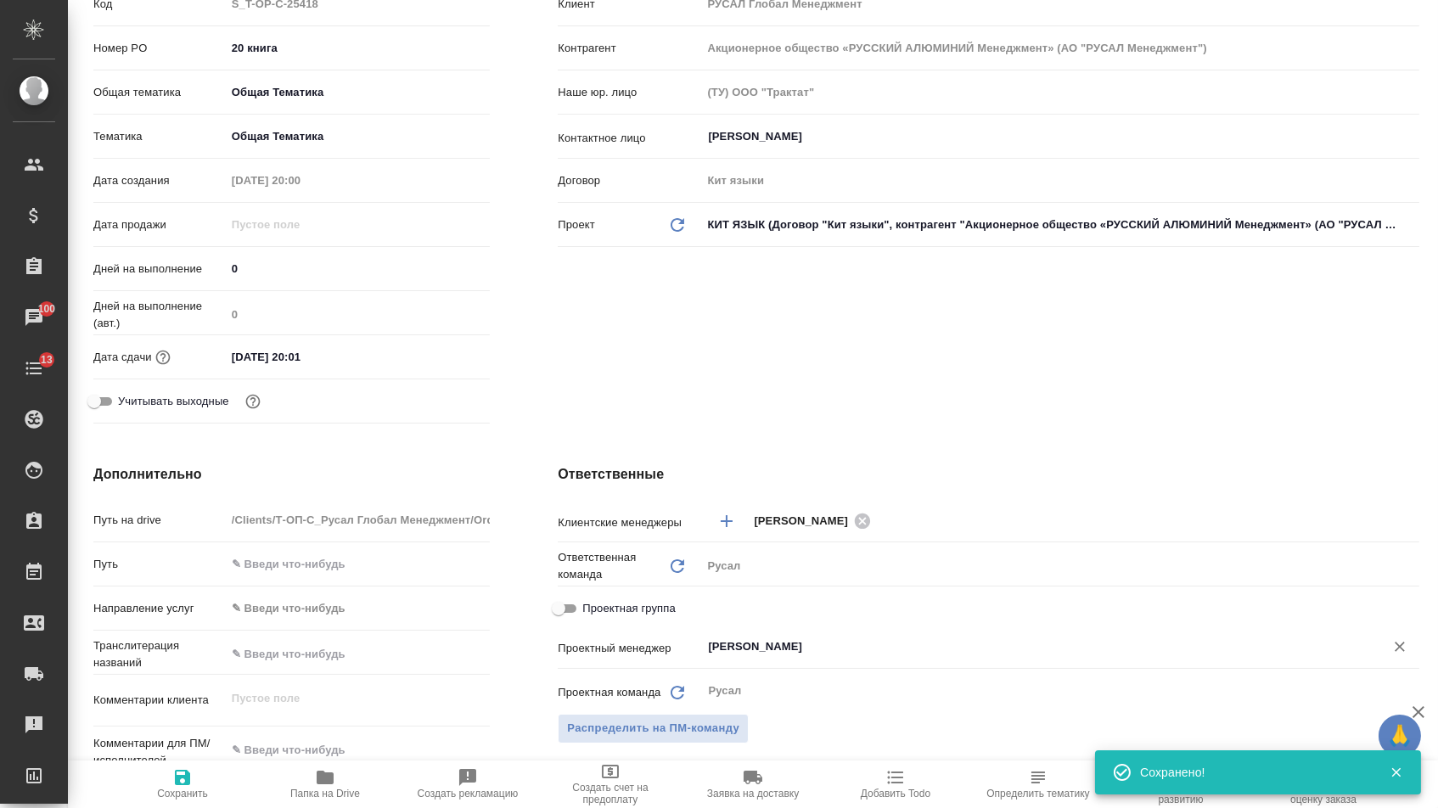
click at [755, 649] on input "[PERSON_NAME]" at bounding box center [1031, 647] width 651 height 20
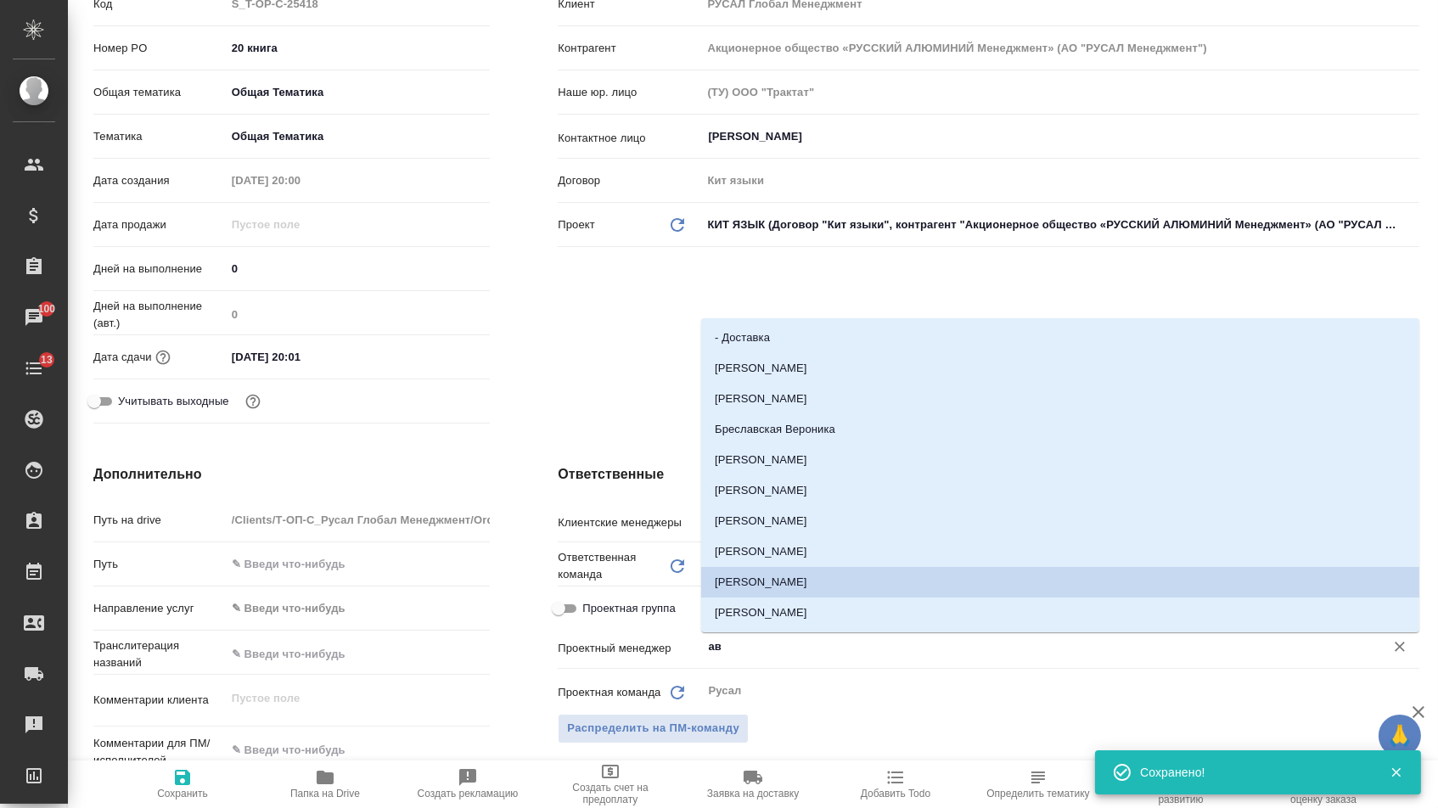
type input "авд"
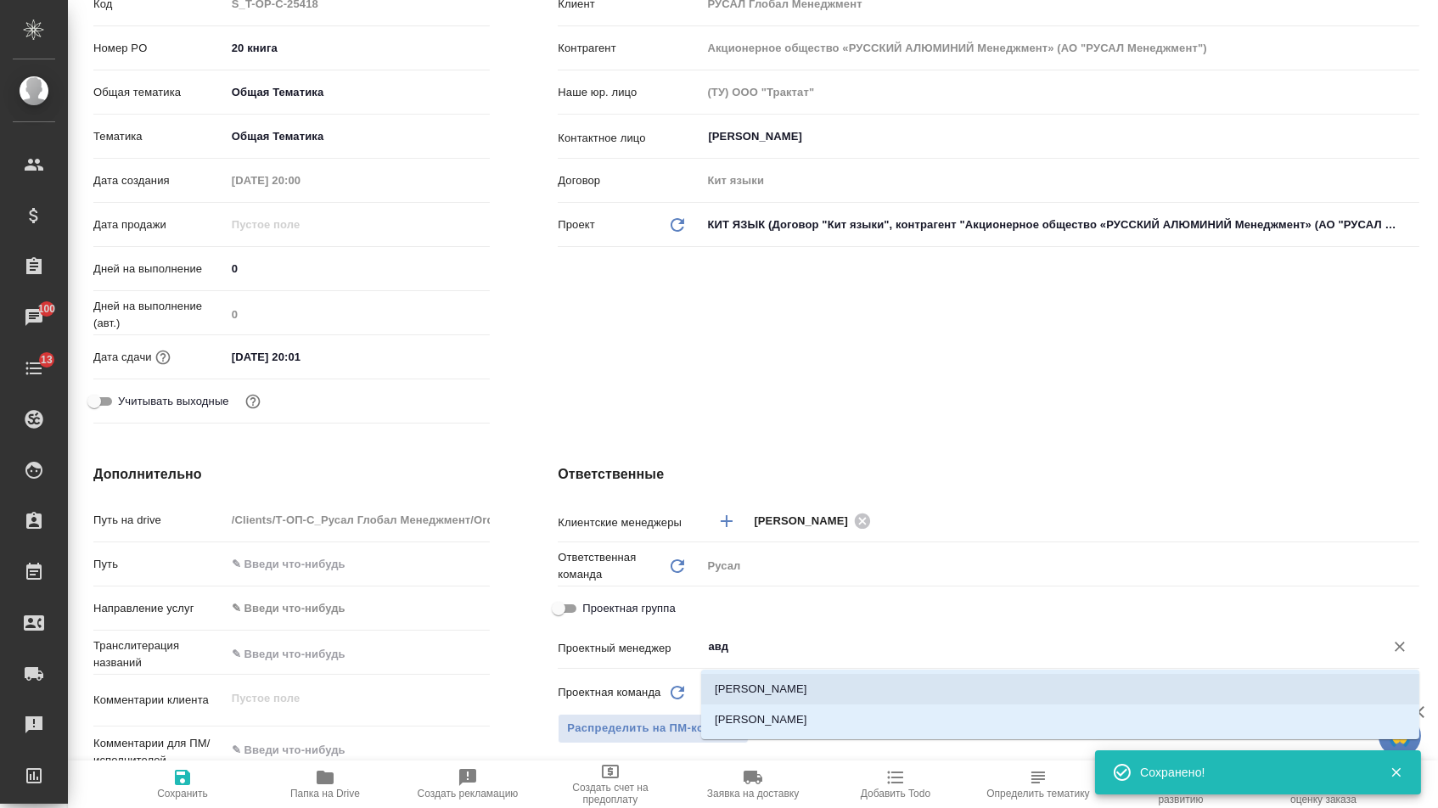
click at [788, 689] on li "Авдеев Алексей" at bounding box center [1060, 689] width 718 height 31
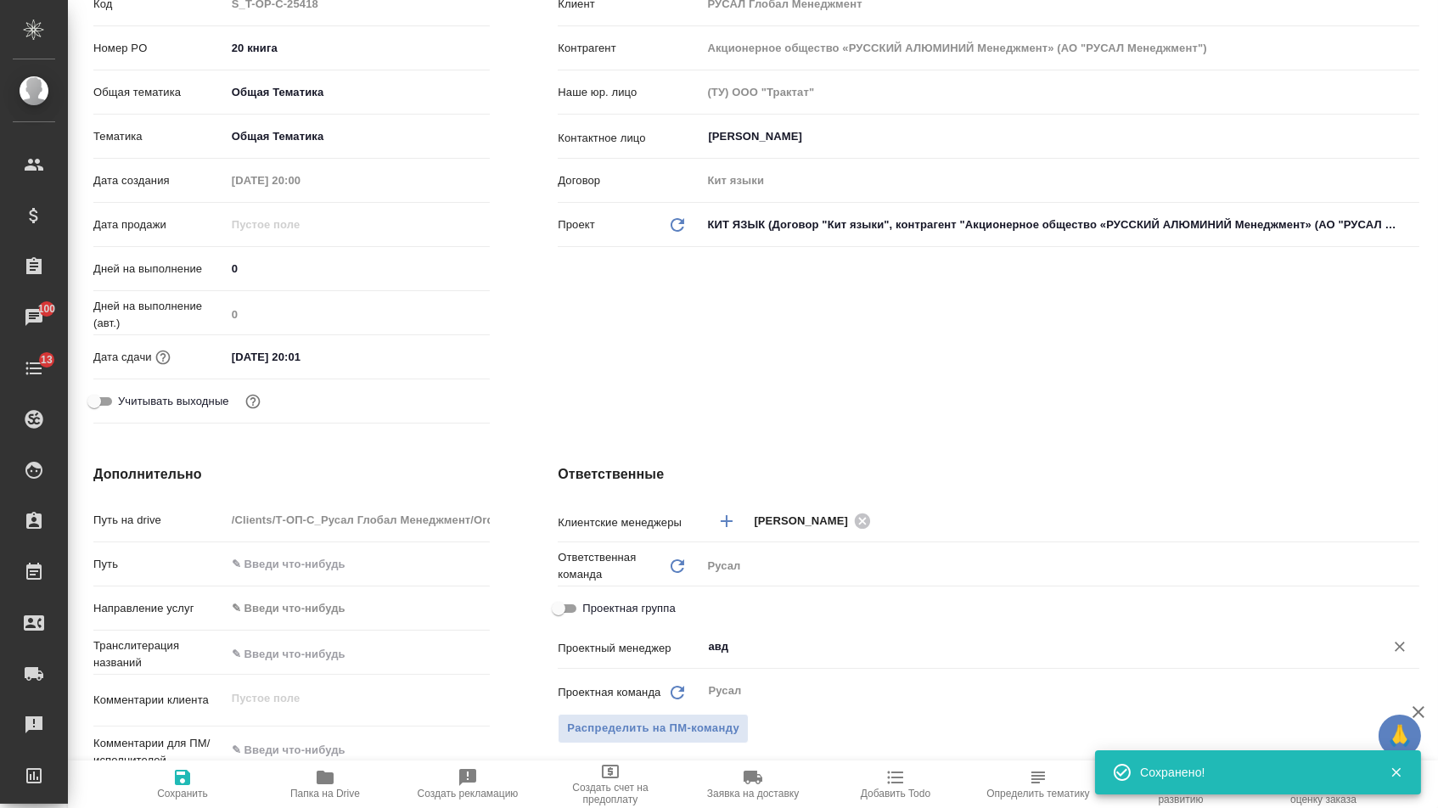
type textarea "x"
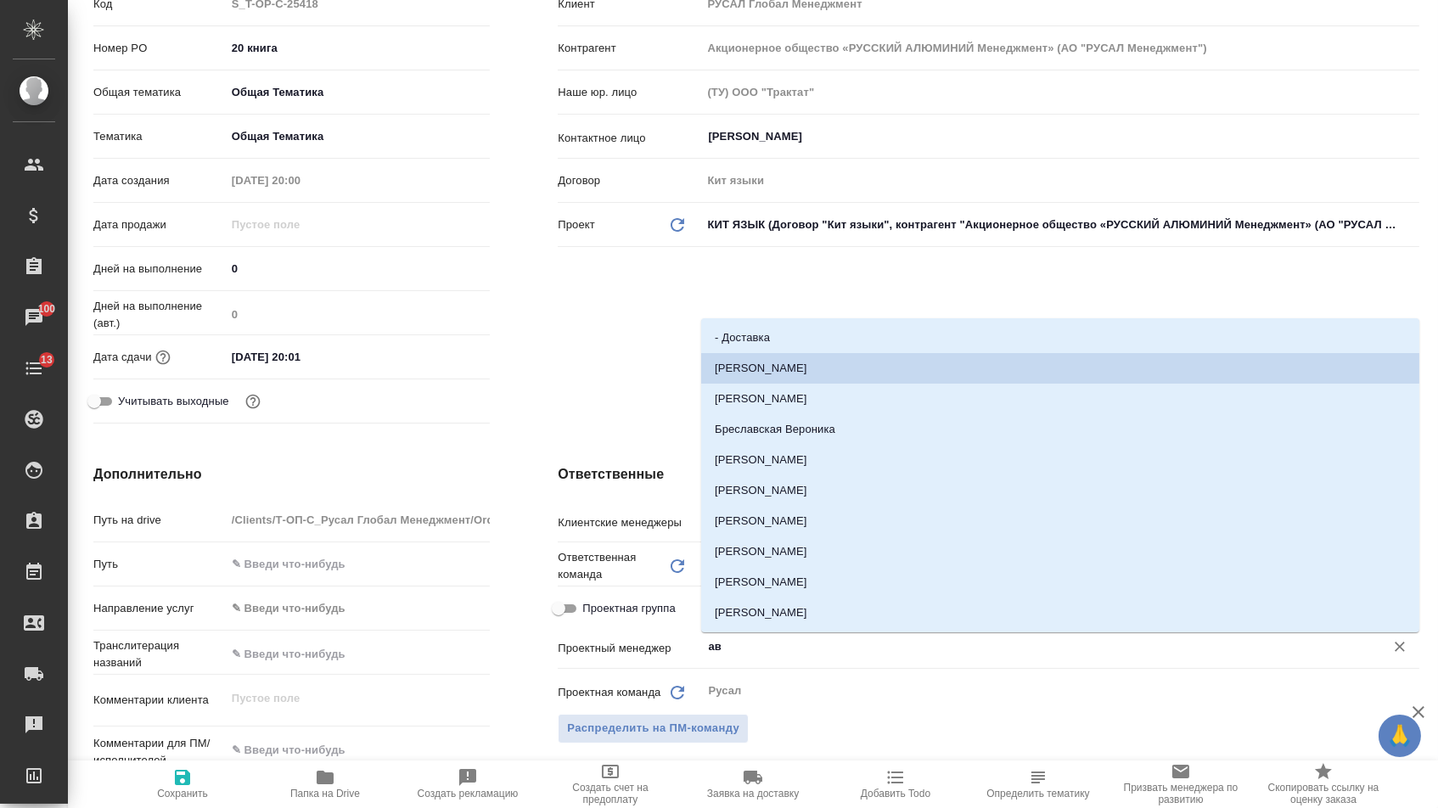
type input "авд"
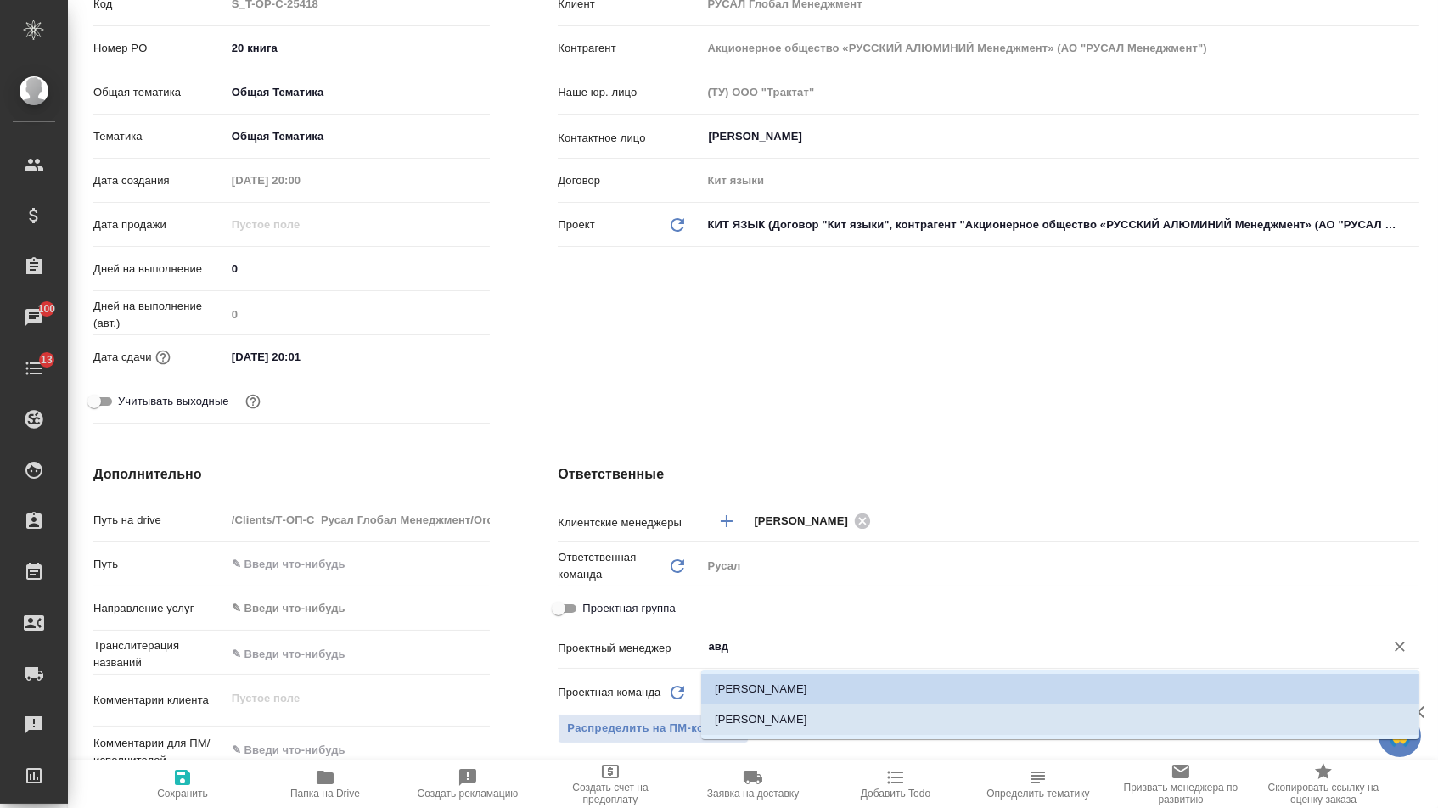
click at [794, 717] on li "Авдеенко Кирилл" at bounding box center [1060, 720] width 718 height 31
type textarea "x"
type input "Авдеенко Кирилл"
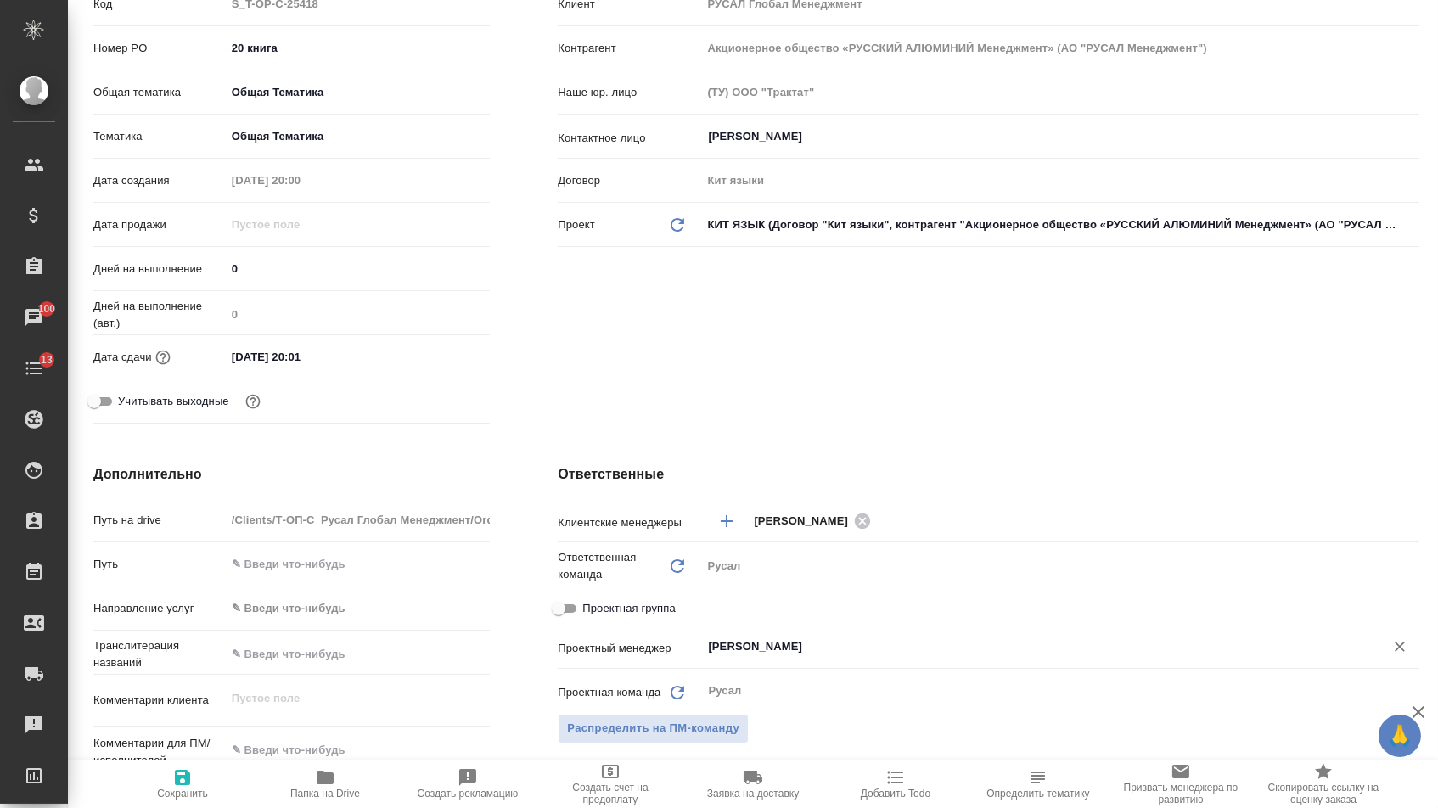
click at [191, 796] on span "Сохранить" at bounding box center [182, 794] width 51 height 12
type textarea "x"
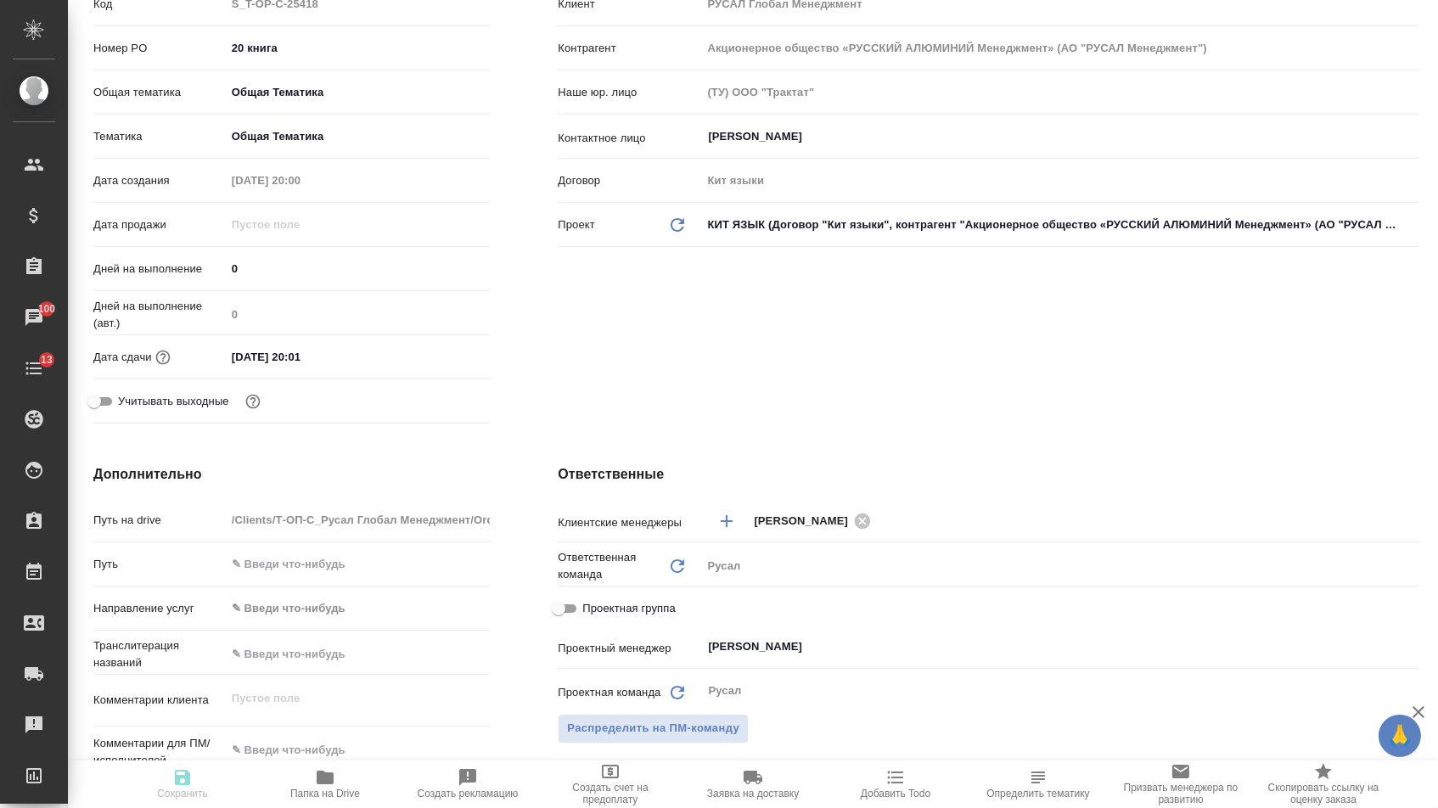
type textarea "x"
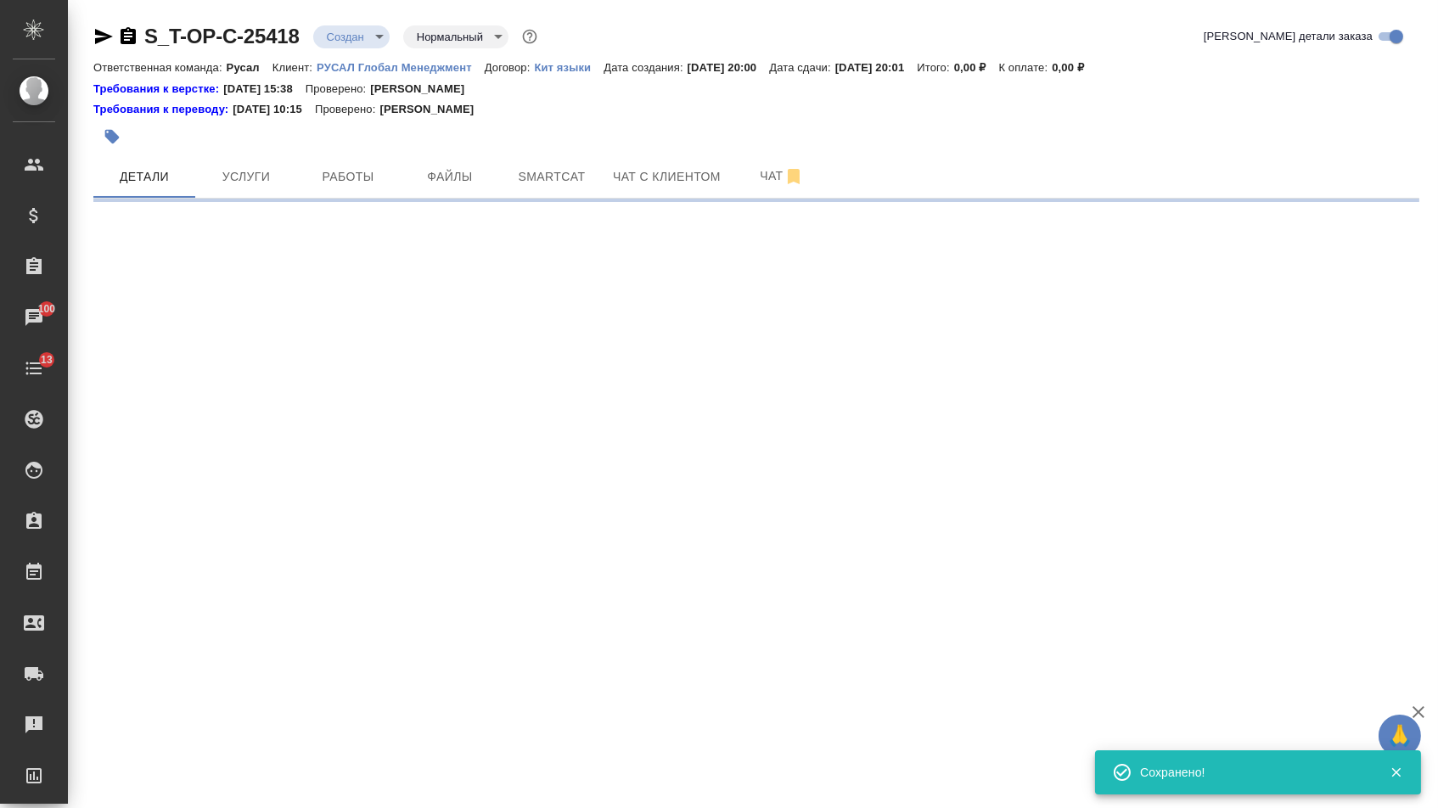
scroll to position [0, 0]
select select "RU"
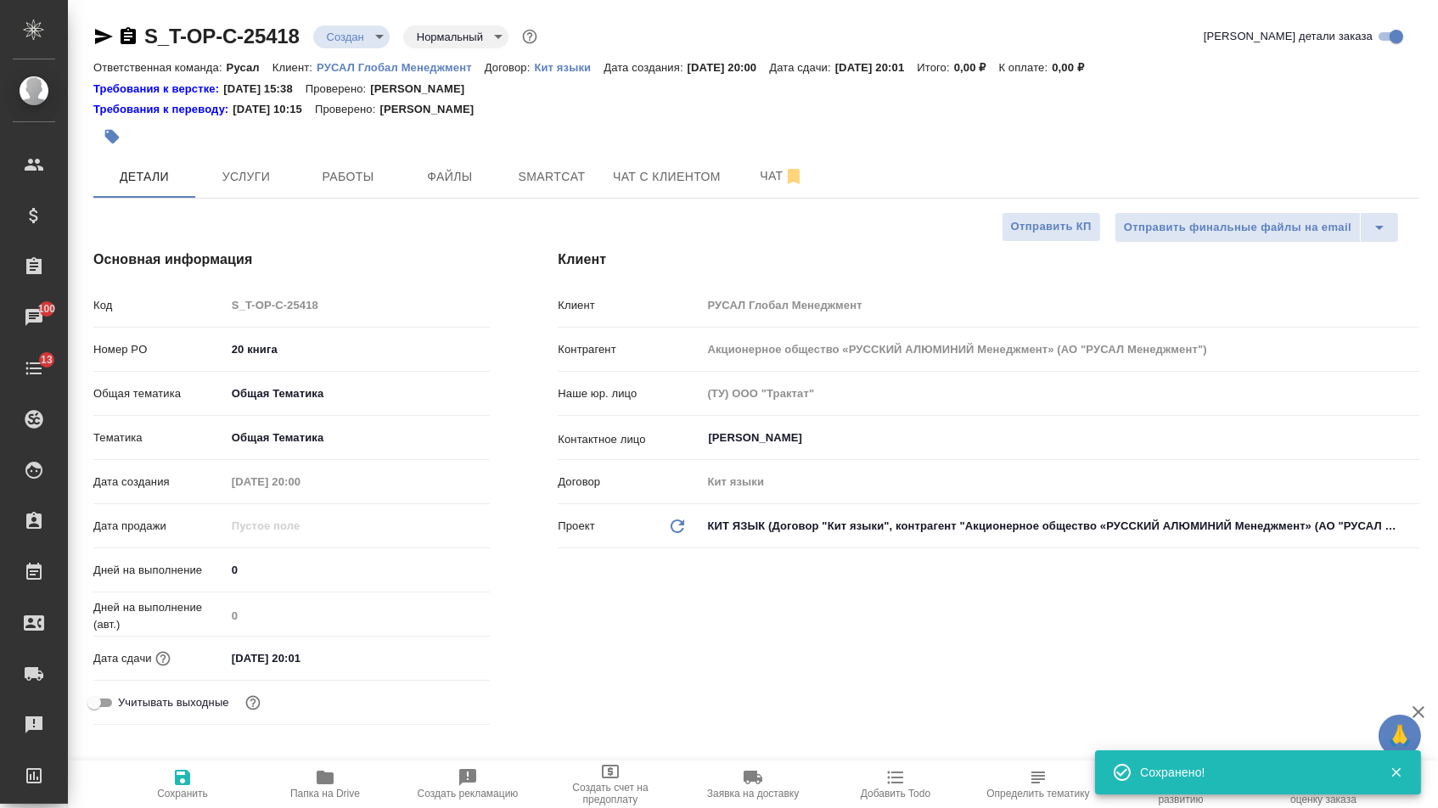
type textarea "x"
click at [241, 177] on span "Услуги" at bounding box center [246, 176] width 82 height 21
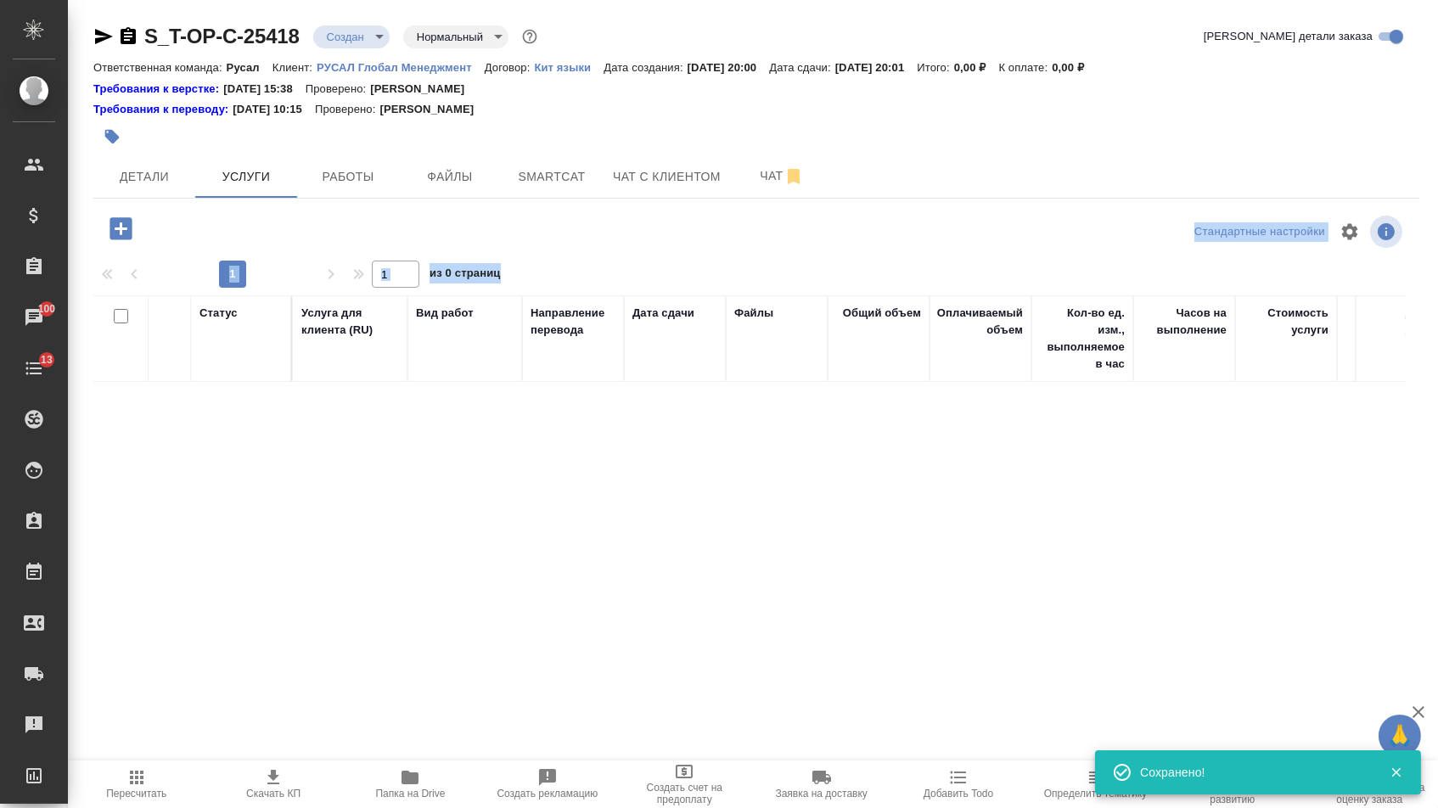
click at [122, 237] on icon "button" at bounding box center [121, 229] width 30 height 30
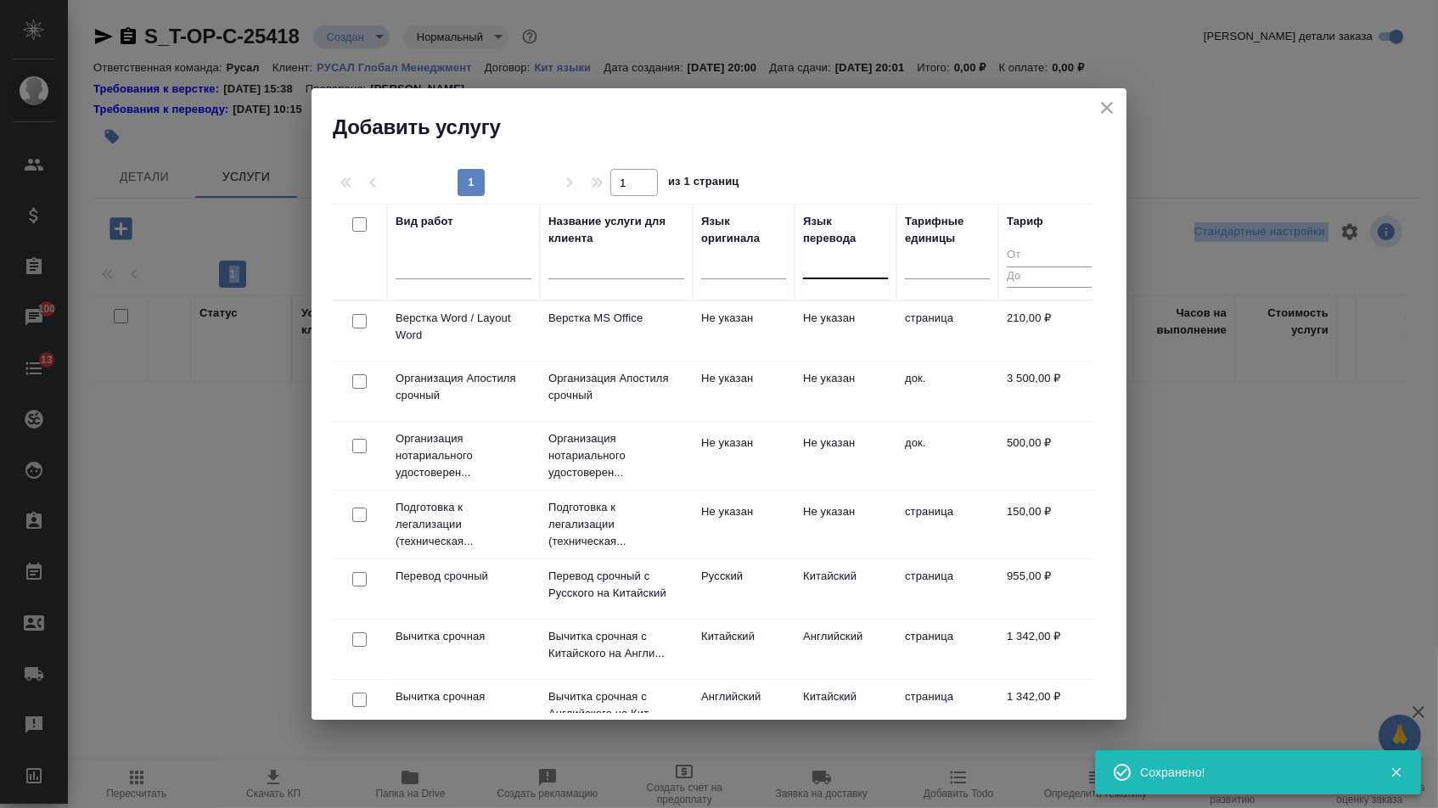
click at [834, 268] on div at bounding box center [845, 262] width 85 height 25
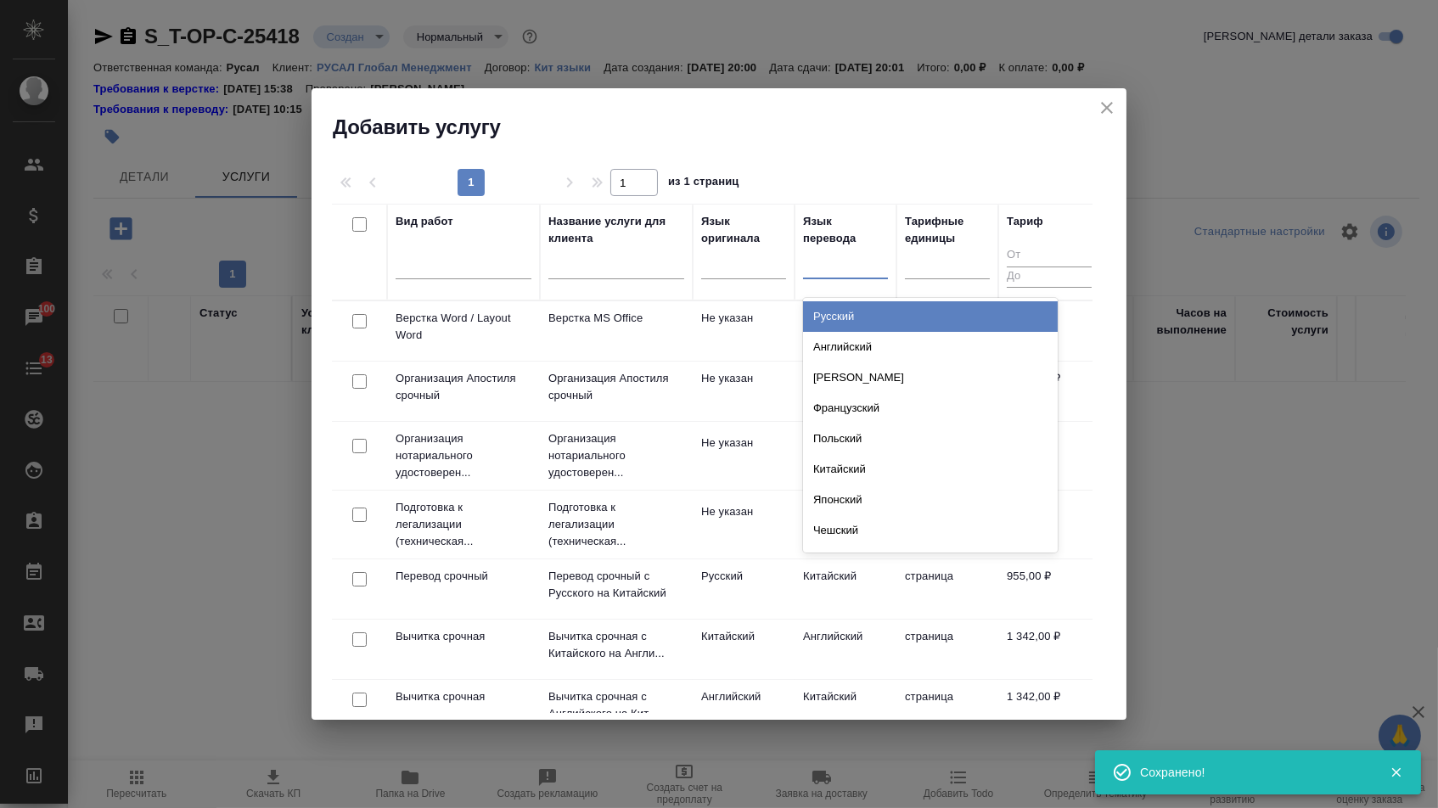
click at [834, 293] on th "Язык перевода option Русский focused, 1 of 135. 135 results available. Use Up a…" at bounding box center [846, 252] width 102 height 97
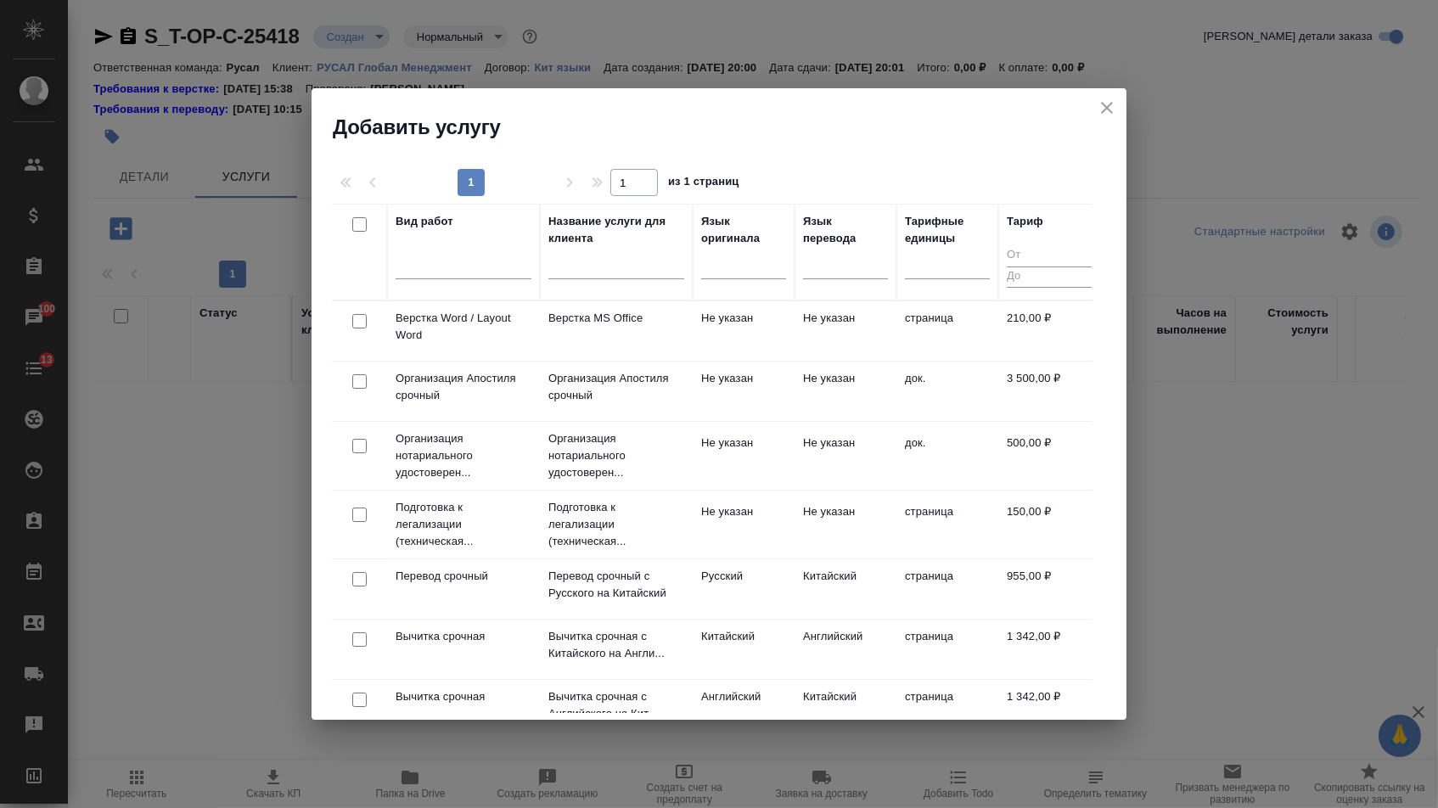
click at [834, 284] on div at bounding box center [845, 269] width 85 height 44
click at [834, 279] on div at bounding box center [845, 263] width 85 height 32
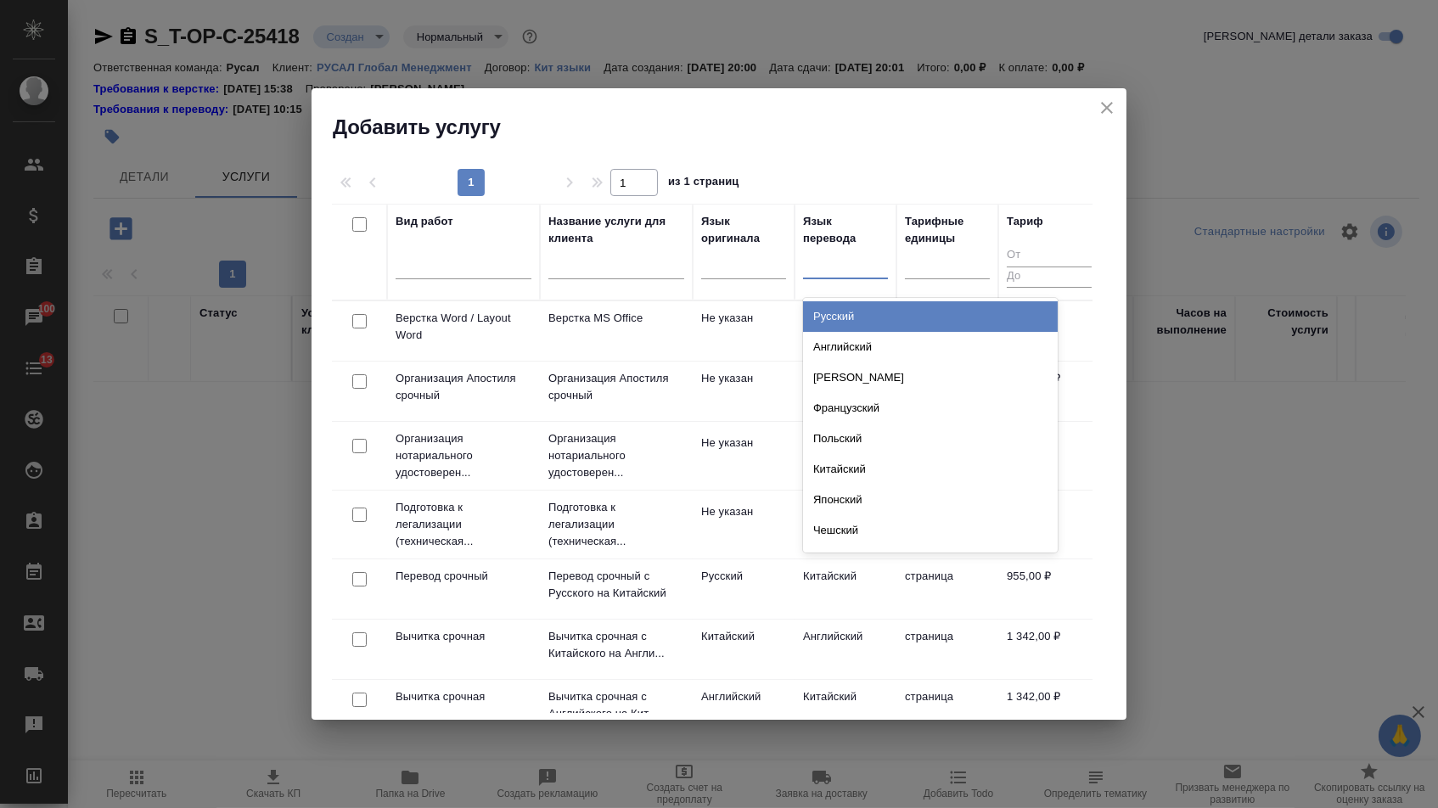
click at [834, 313] on div "Русский" at bounding box center [930, 316] width 255 height 31
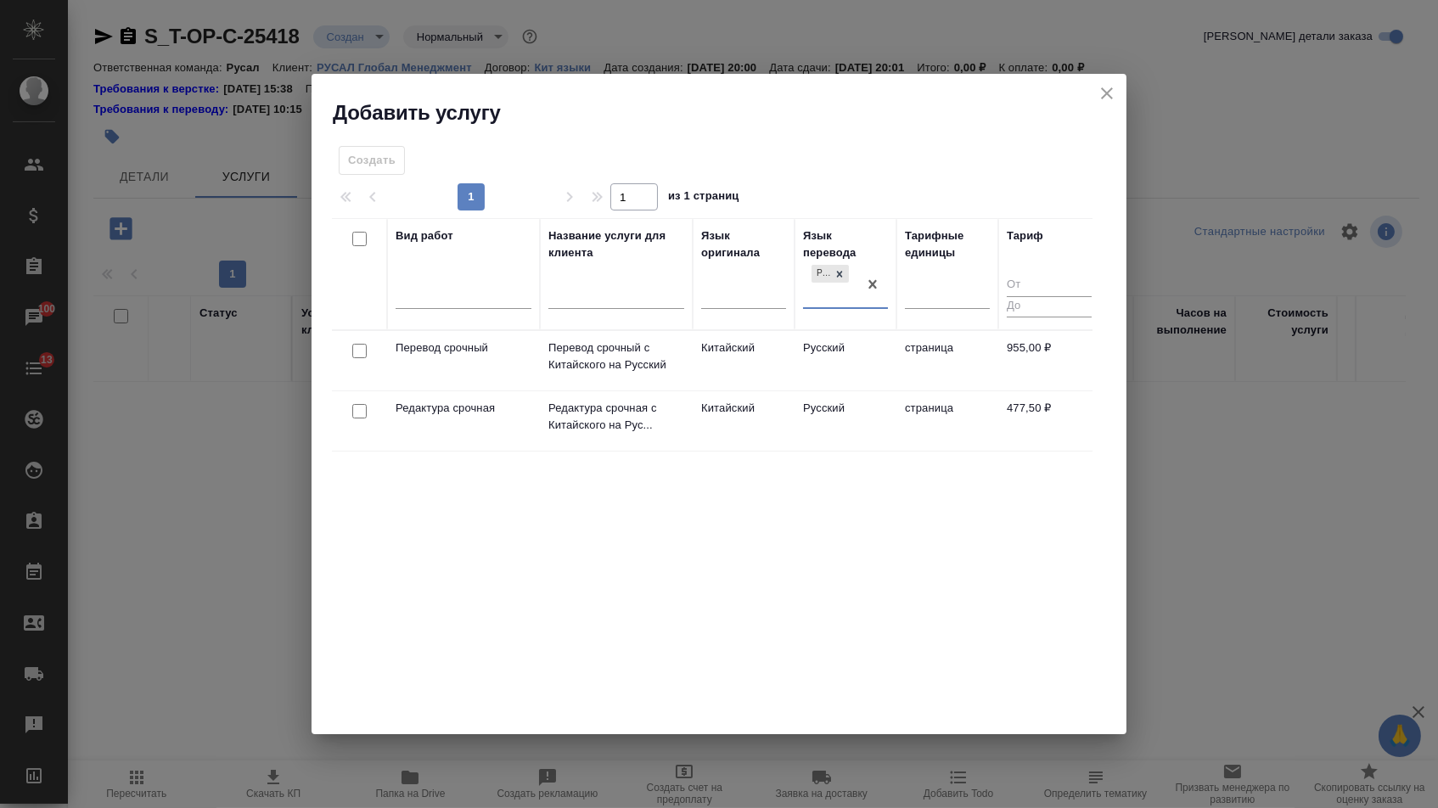
click at [348, 347] on div at bounding box center [359, 352] width 38 height 24
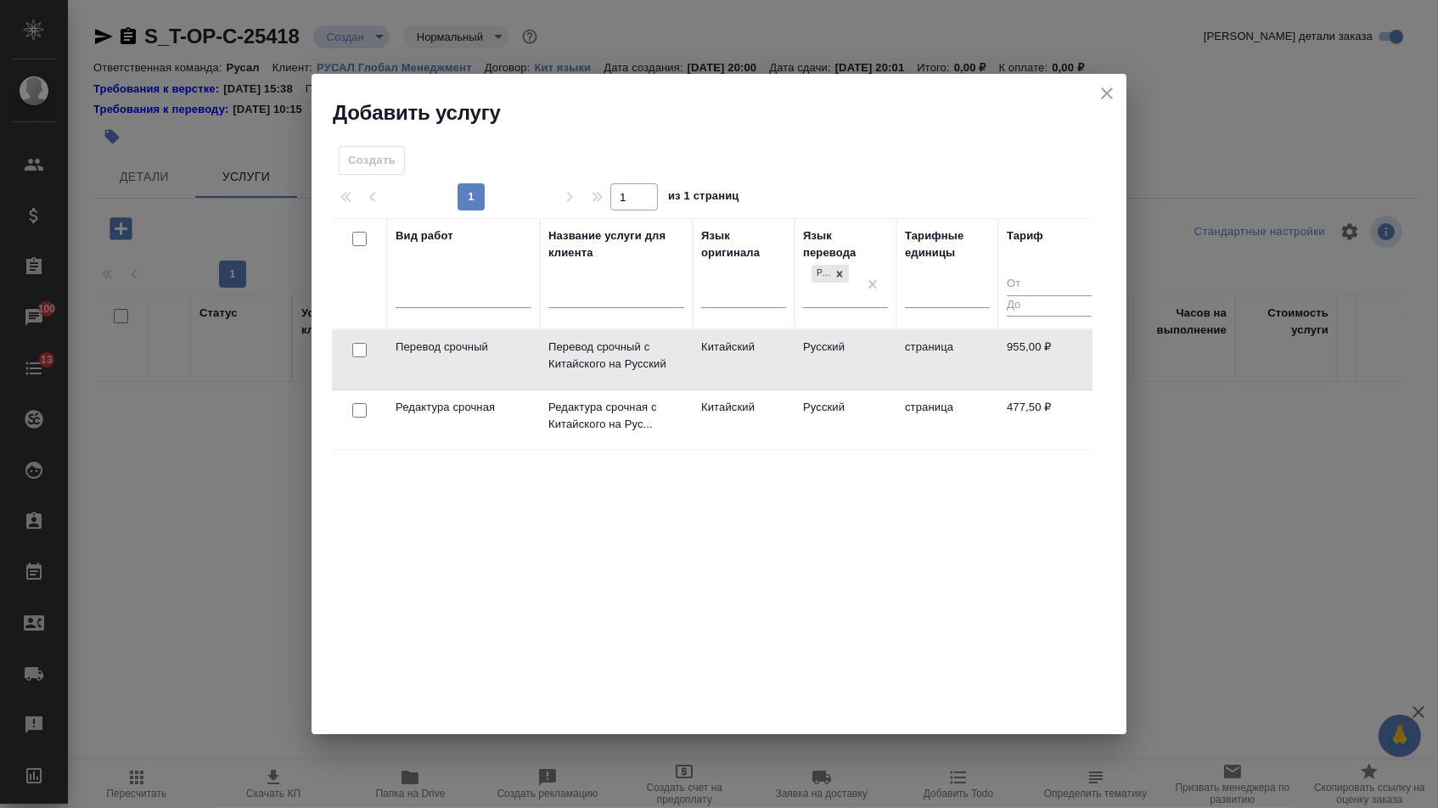
click at [359, 346] on input "checkbox" at bounding box center [359, 350] width 14 height 14
checkbox input "true"
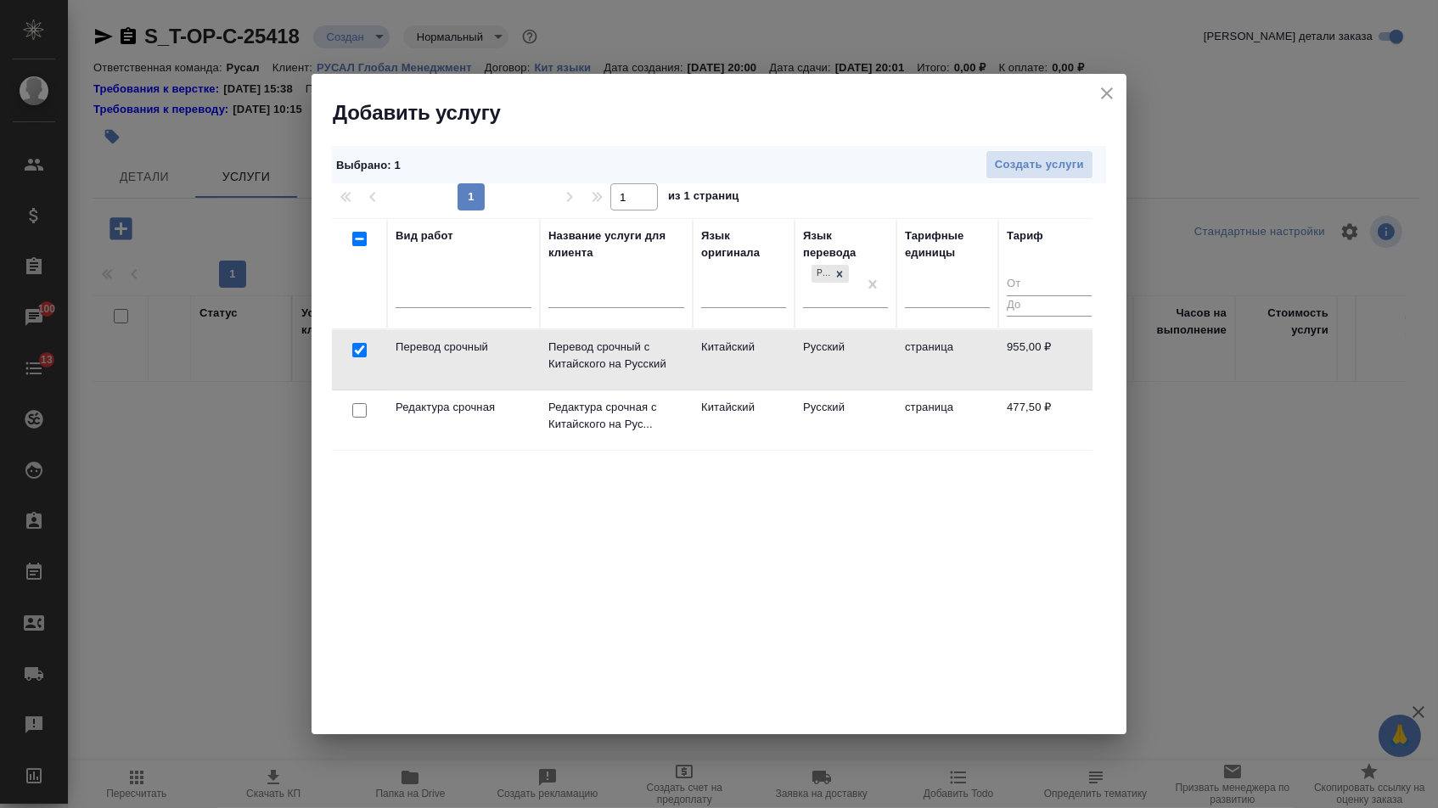
click at [359, 386] on td at bounding box center [359, 359] width 55 height 59
click at [359, 414] on input "checkbox" at bounding box center [359, 410] width 14 height 14
checkbox input "true"
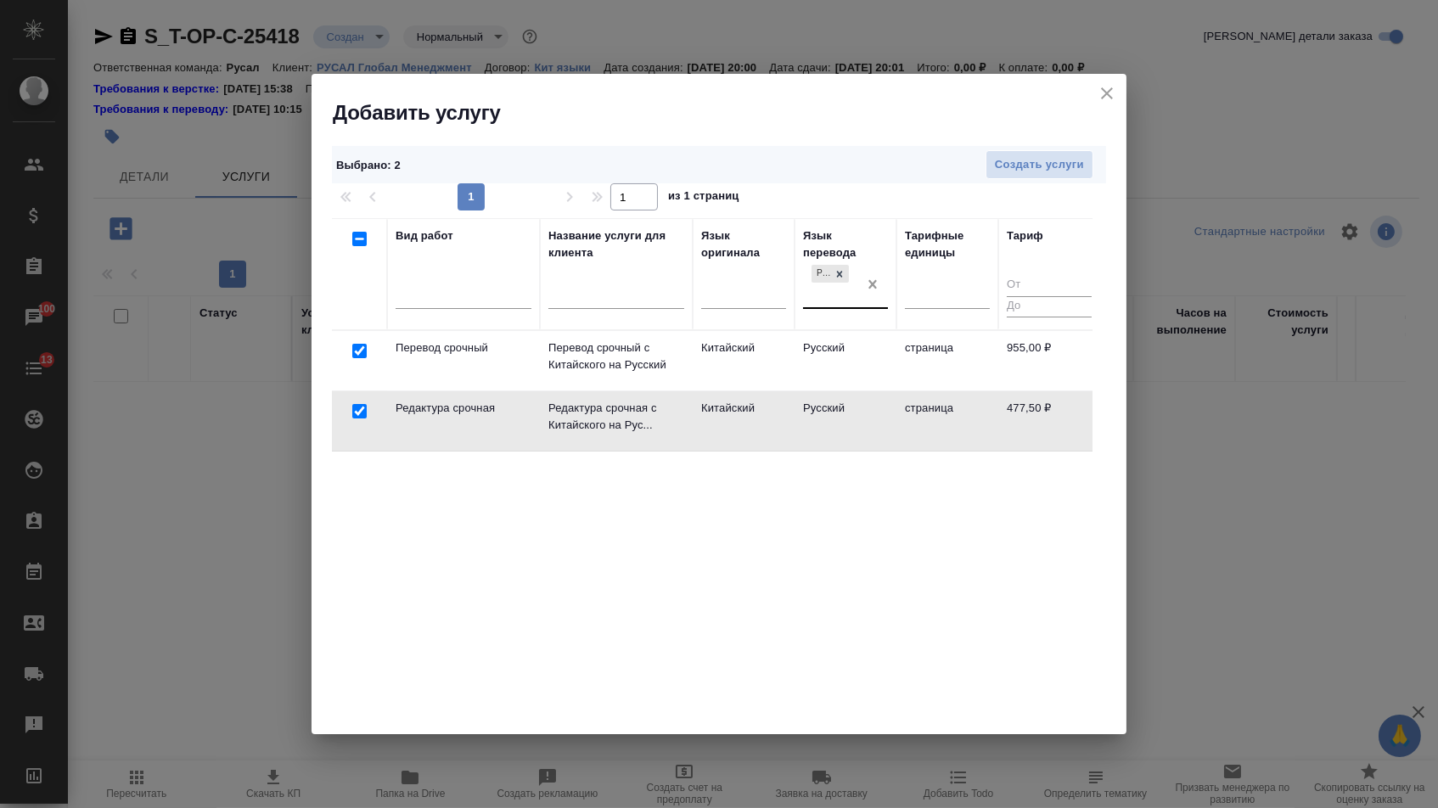
checkbox input "false"
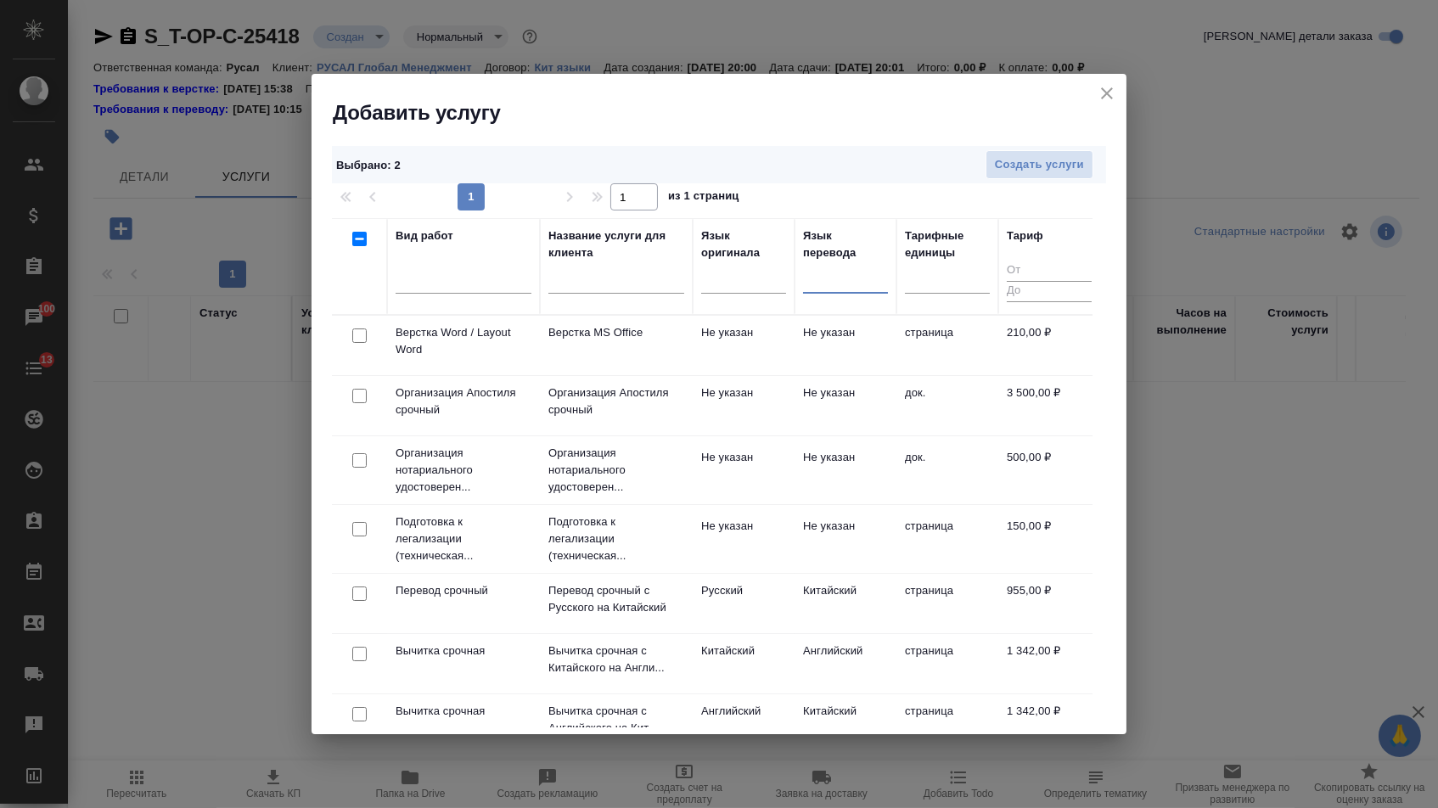
click at [364, 336] on input "checkbox" at bounding box center [359, 336] width 14 height 14
checkbox input "true"
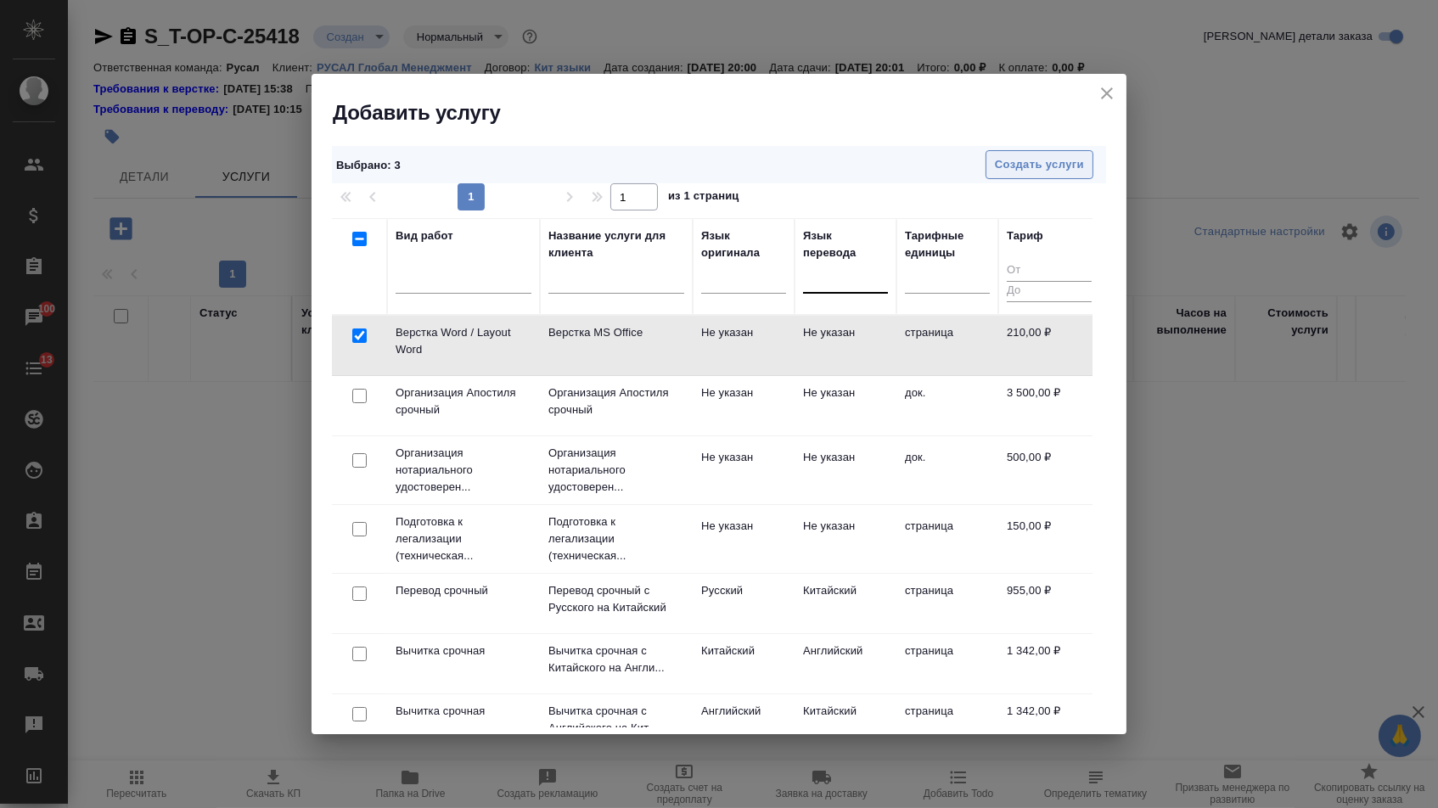
click at [1069, 169] on span "Создать услуги" at bounding box center [1039, 165] width 89 height 20
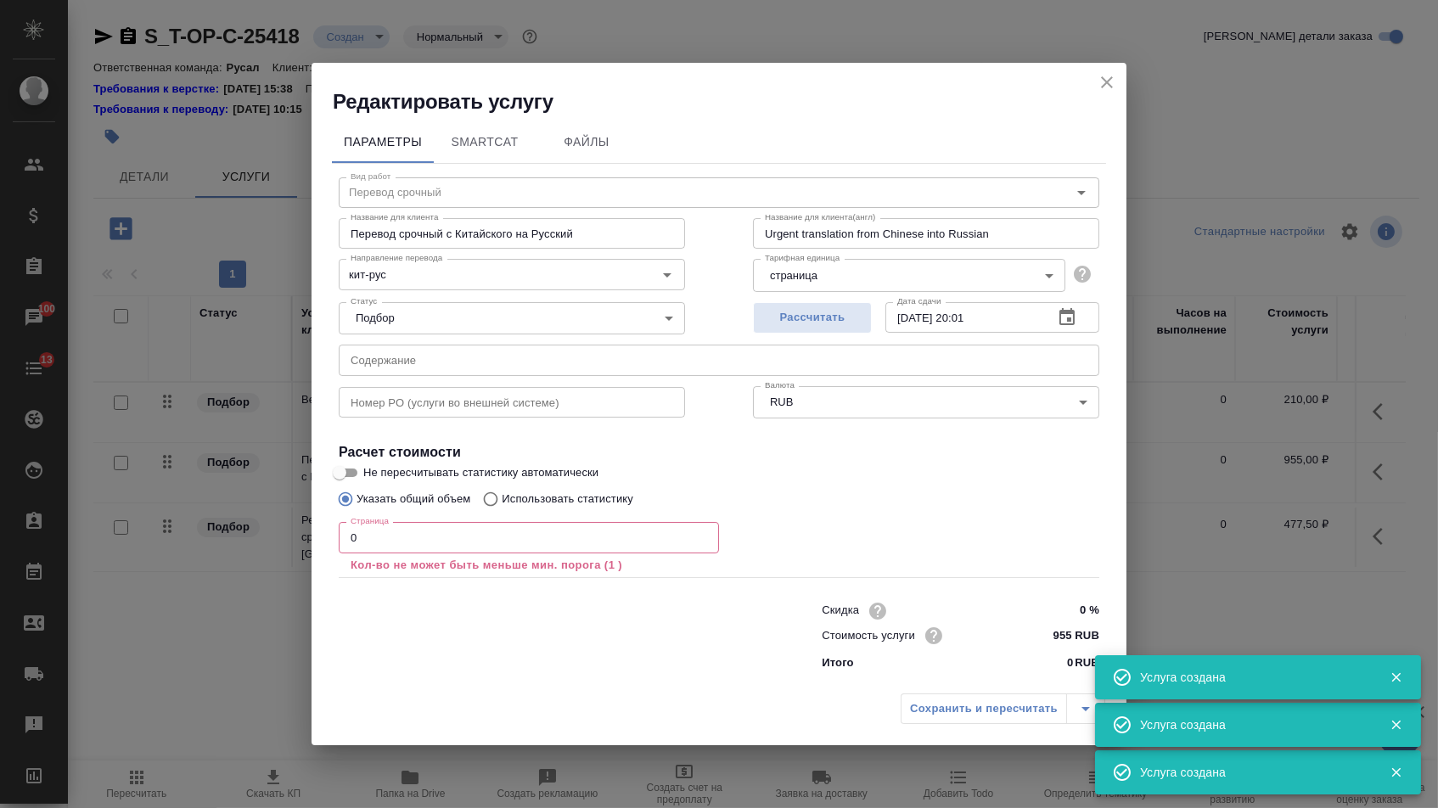
type input "Перевод срочный"
type input "Перевод срочный с Китайского на Русский"
type input "Urgent translation from Chinese into Russian"
type input "кит-рус"
type input "955 RUB"
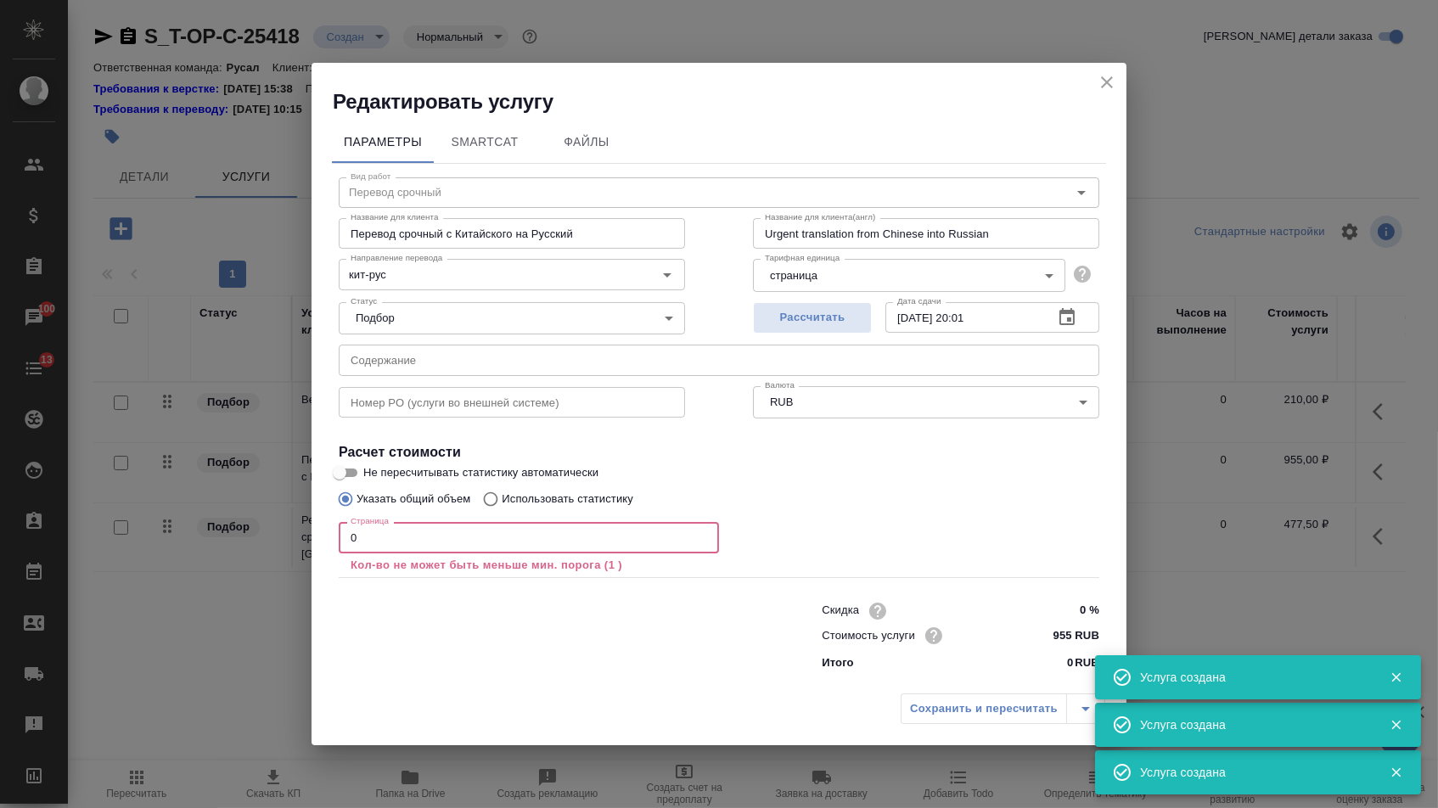
click at [568, 542] on input "0" at bounding box center [529, 537] width 380 height 31
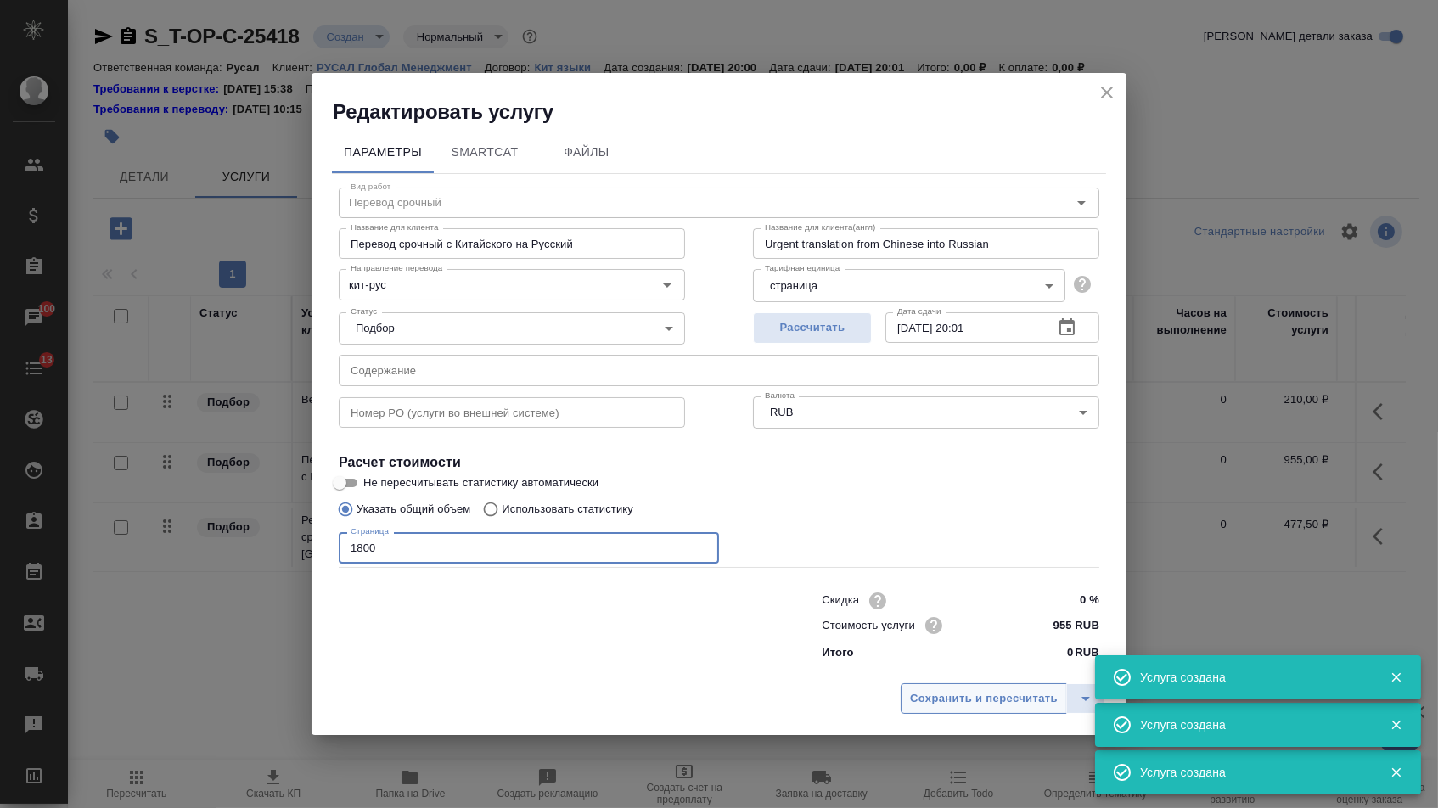
type input "1800"
click at [957, 695] on span "Сохранить и пересчитать" at bounding box center [984, 699] width 148 height 20
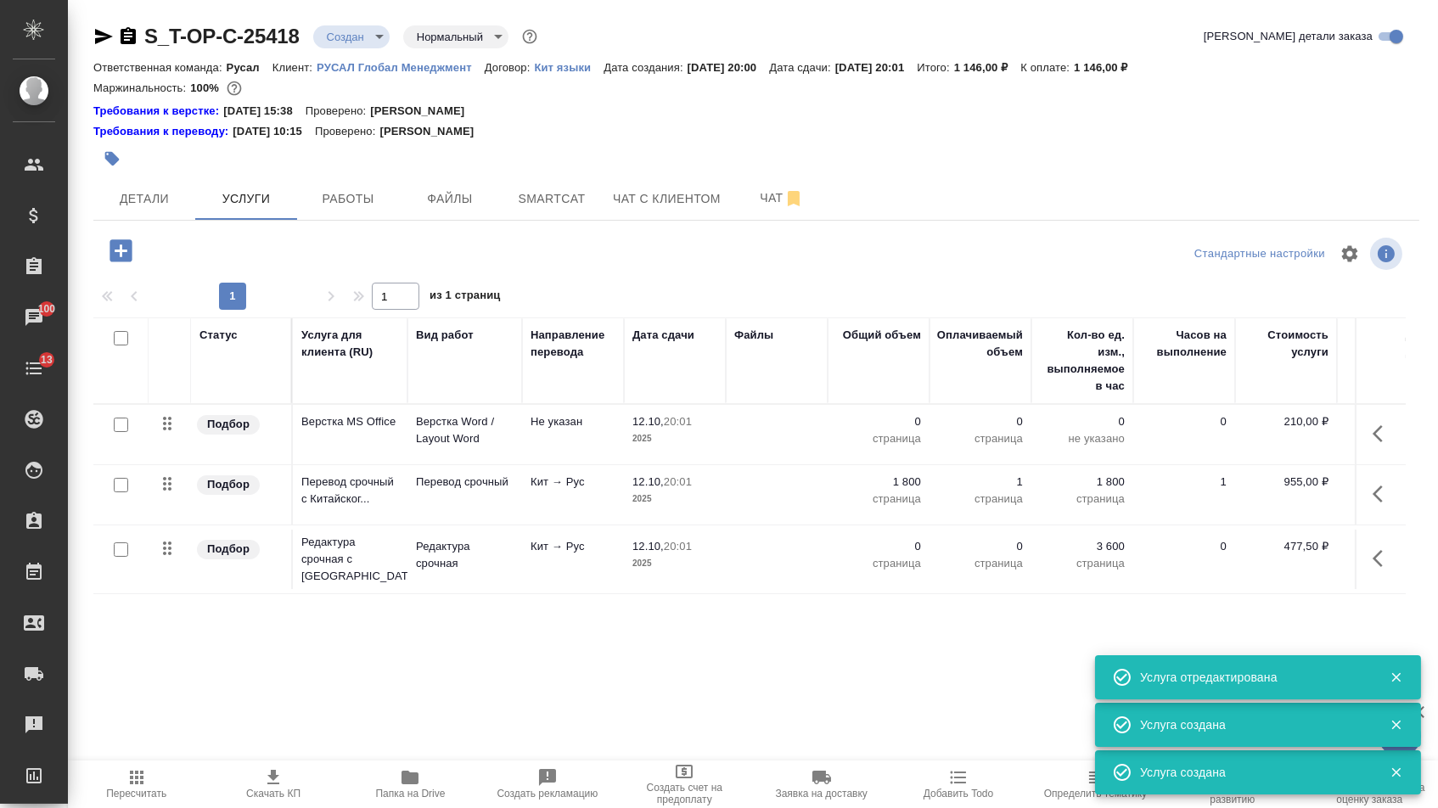
click at [889, 447] on p "страница" at bounding box center [878, 439] width 85 height 17
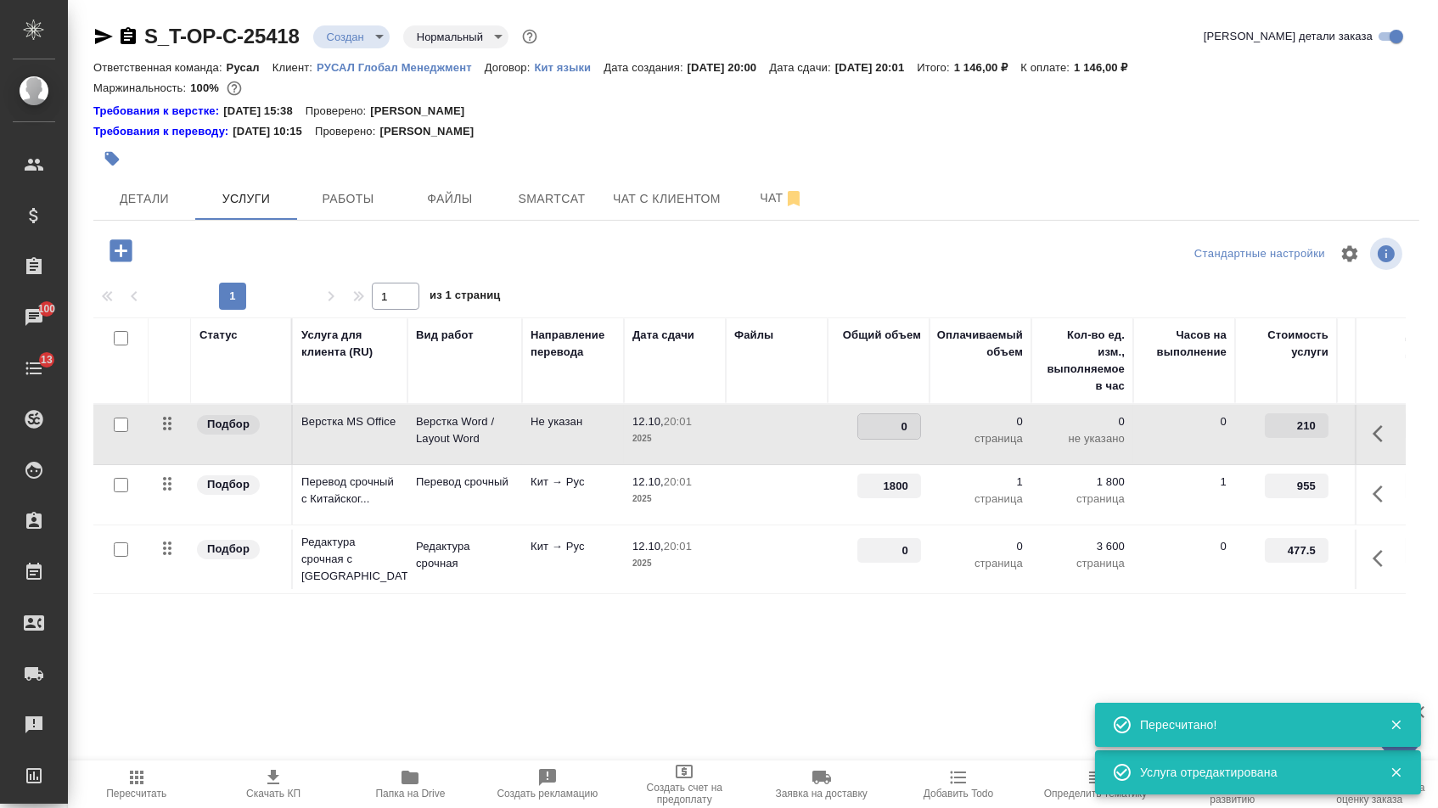
click at [887, 434] on input "0" at bounding box center [889, 426] width 62 height 25
type input "1800"
drag, startPoint x: 893, startPoint y: 426, endPoint x: 959, endPoint y: 426, distance: 65.4
type input "10"
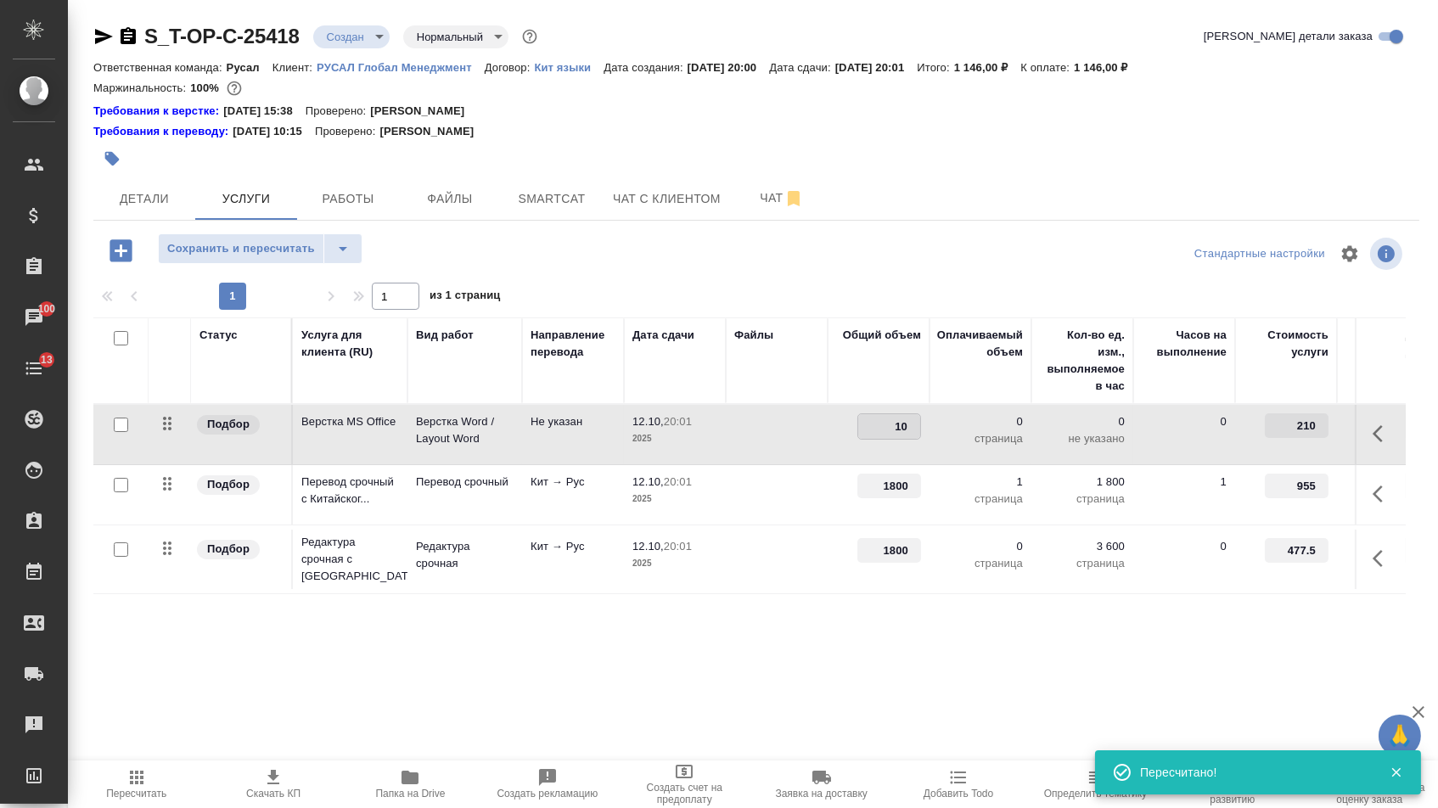
click at [838, 700] on div "S_T-OP-C-25418 Создан new Нормальный normal Кратко детали заказа Ответственная …" at bounding box center [756, 363] width 1345 height 726
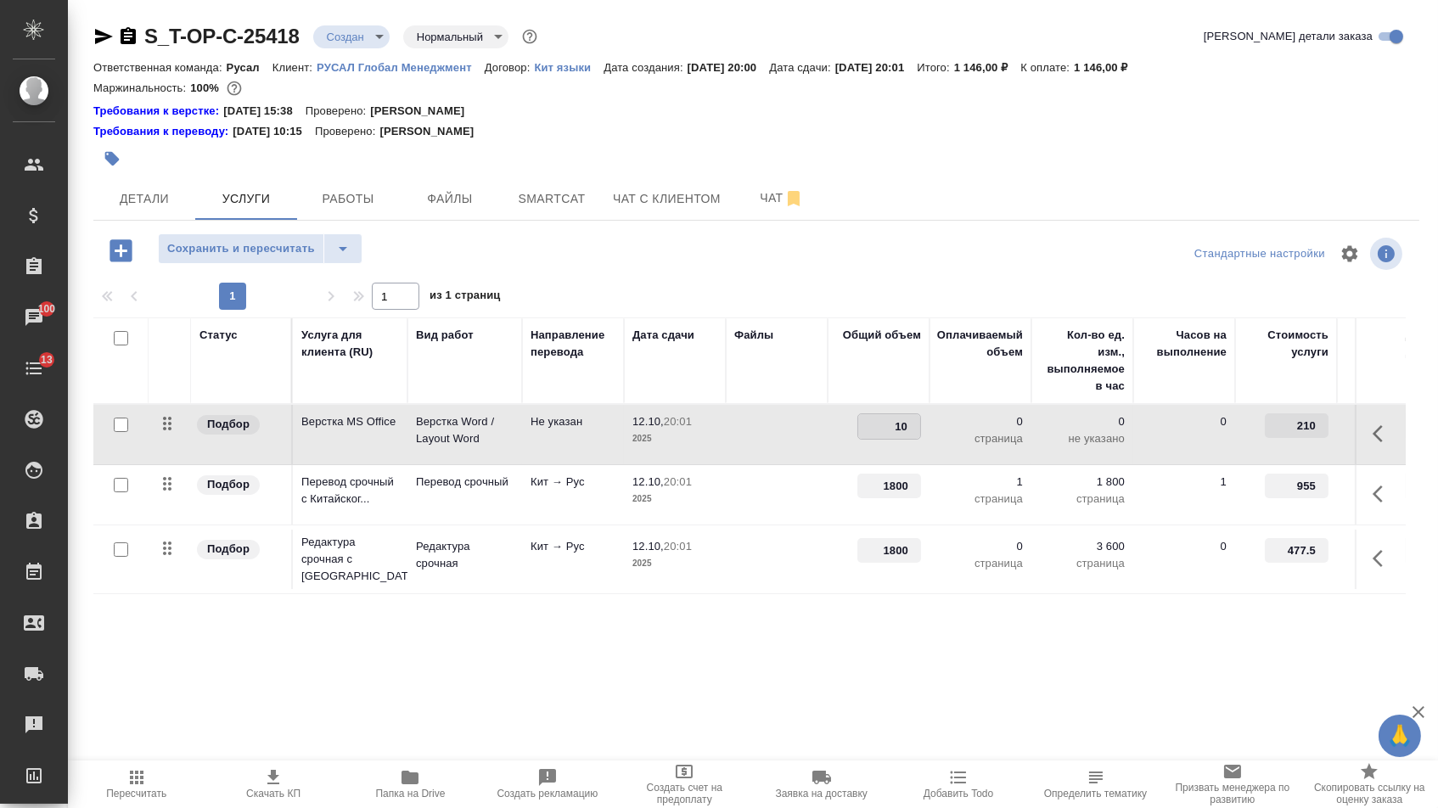
drag, startPoint x: 889, startPoint y: 438, endPoint x: 937, endPoint y: 435, distance: 48.5
click at [935, 436] on tr "Подбор Верстка MS Office Верстка Word / Layout Word Не указан 12.10, 20:01 2025…" at bounding box center [893, 435] width 1601 height 60
type input "1"
click at [842, 636] on div "Статус Услуга для клиента (RU) Вид работ Направление перевода Дата сдачи Файлы …" at bounding box center [749, 500] width 1313 height 365
click at [303, 240] on button "Сохранить и пересчитать" at bounding box center [241, 249] width 166 height 31
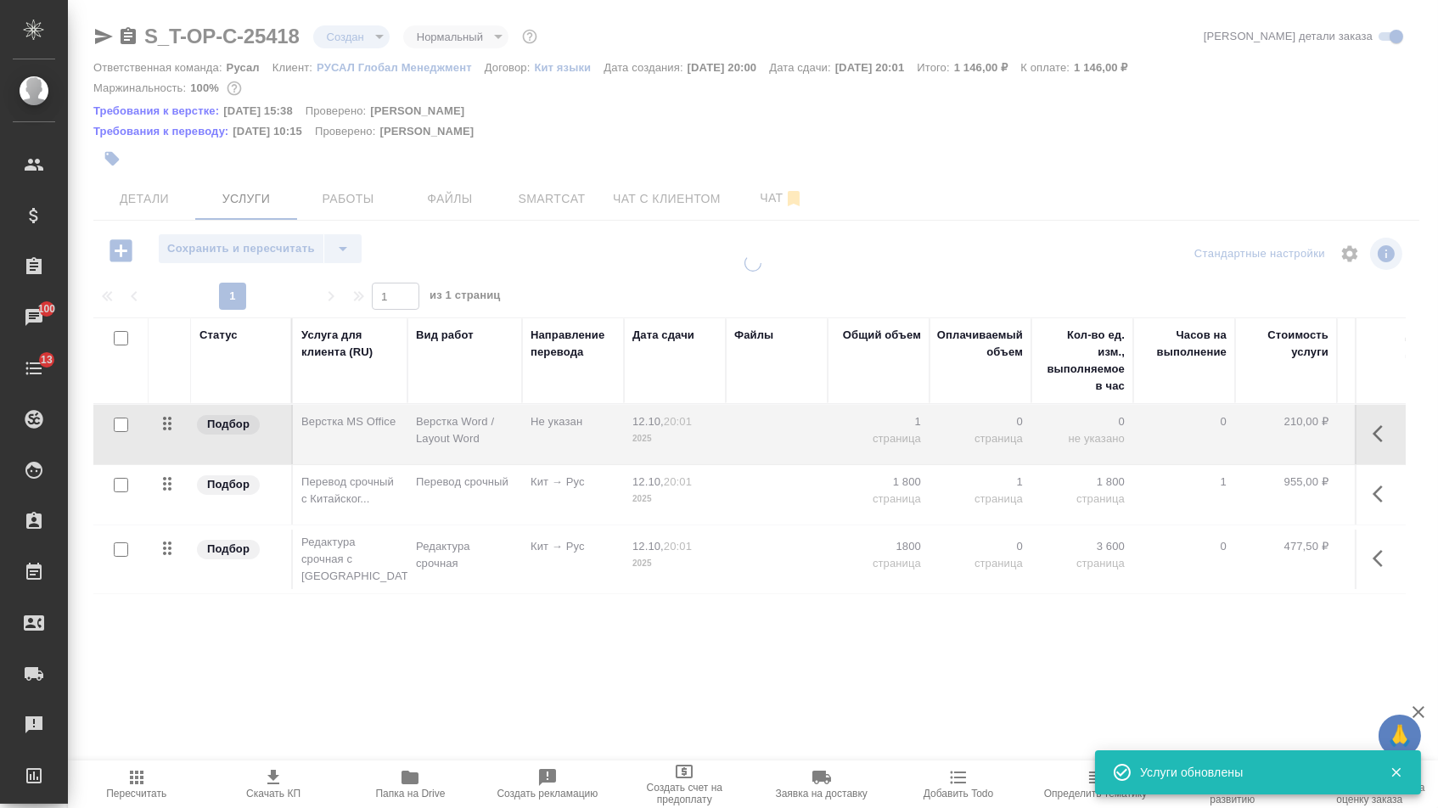
click at [307, 246] on div at bounding box center [753, 363] width 1370 height 726
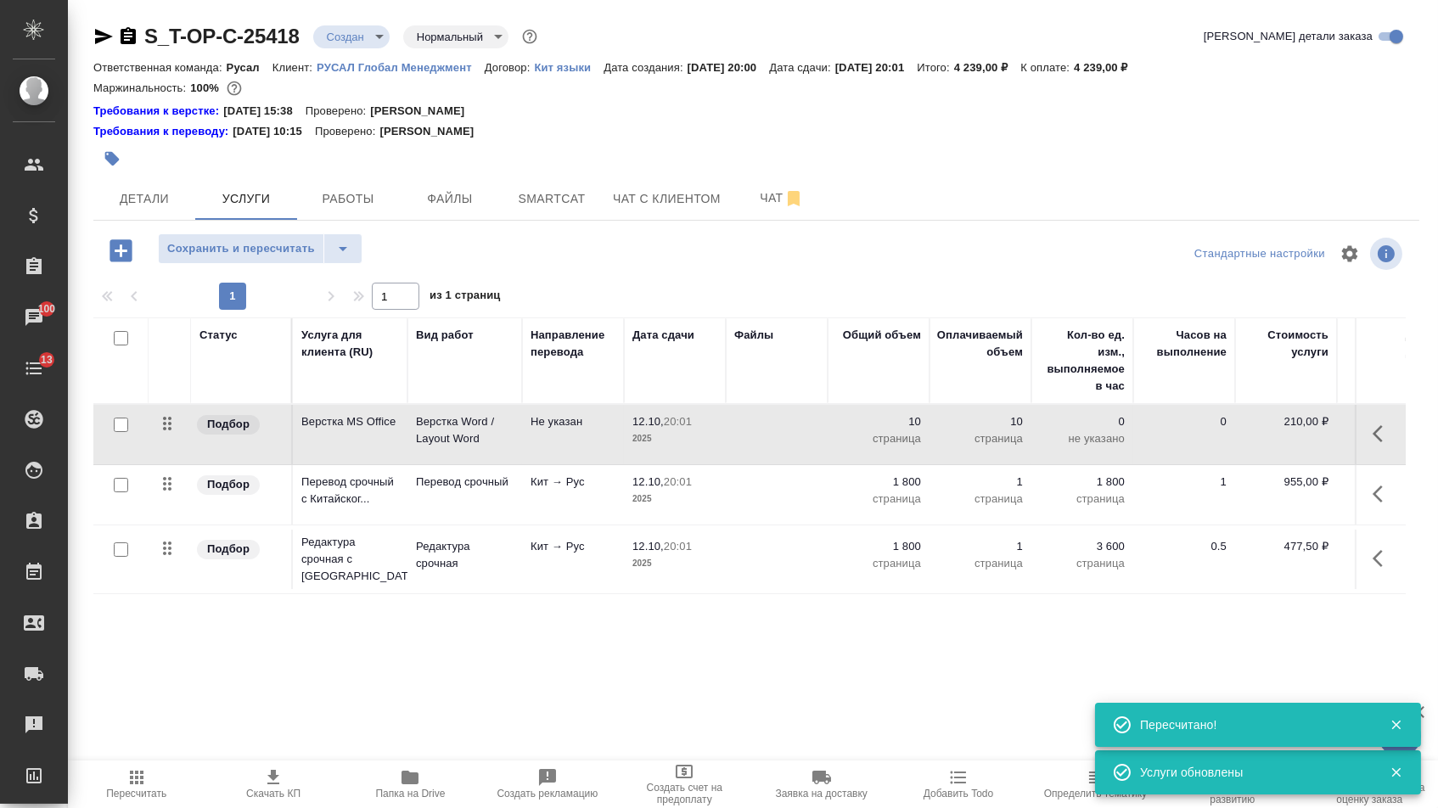
drag, startPoint x: 171, startPoint y: 433, endPoint x: 171, endPoint y: 575, distance: 141.8
click at [171, 575] on table "Статус Услуга для клиента (RU) Вид работ Направление перевода Дата сдачи Файлы …" at bounding box center [893, 456] width 1601 height 277
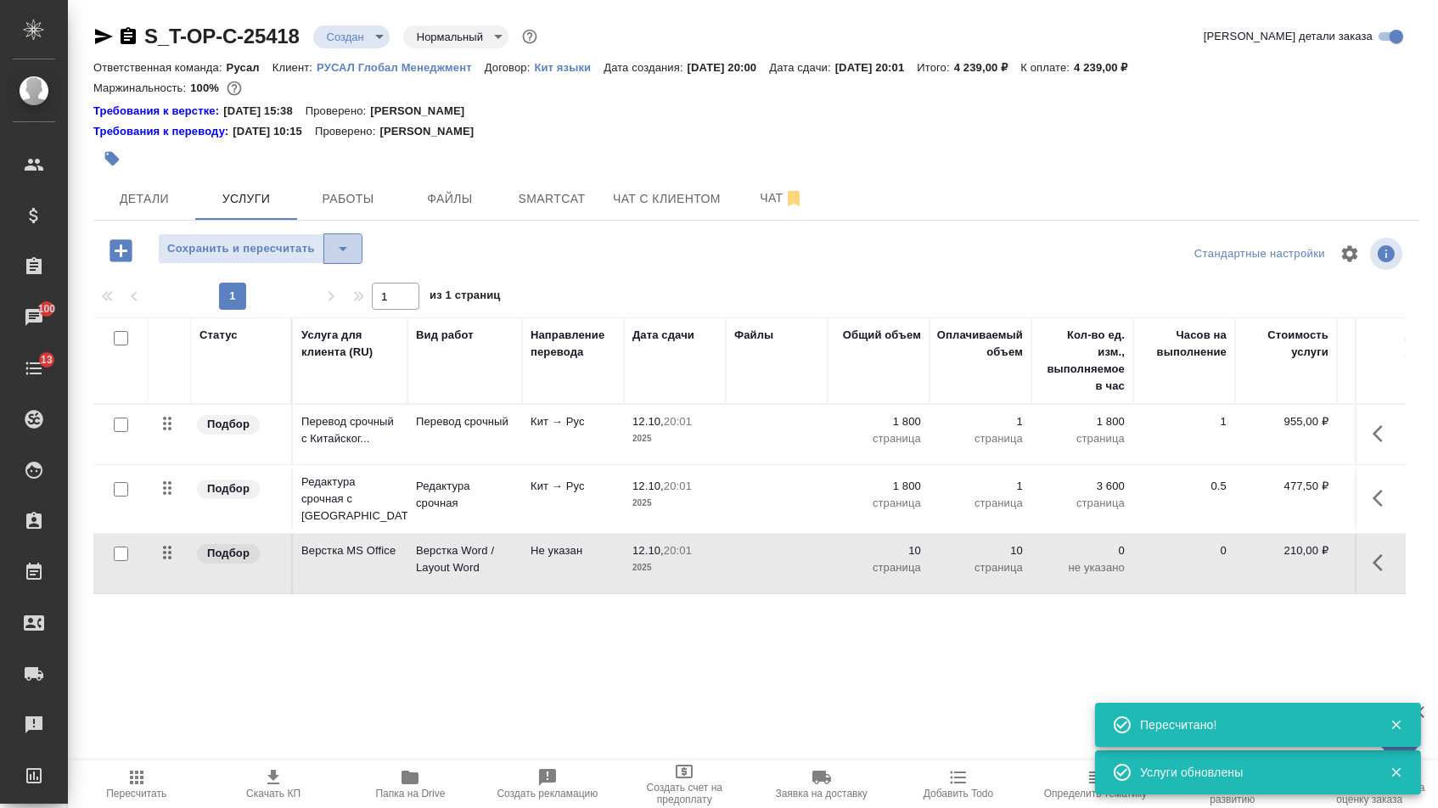
click at [347, 251] on icon "split button" at bounding box center [343, 249] width 8 height 4
click at [352, 298] on li "Сохранить" at bounding box center [267, 293] width 209 height 27
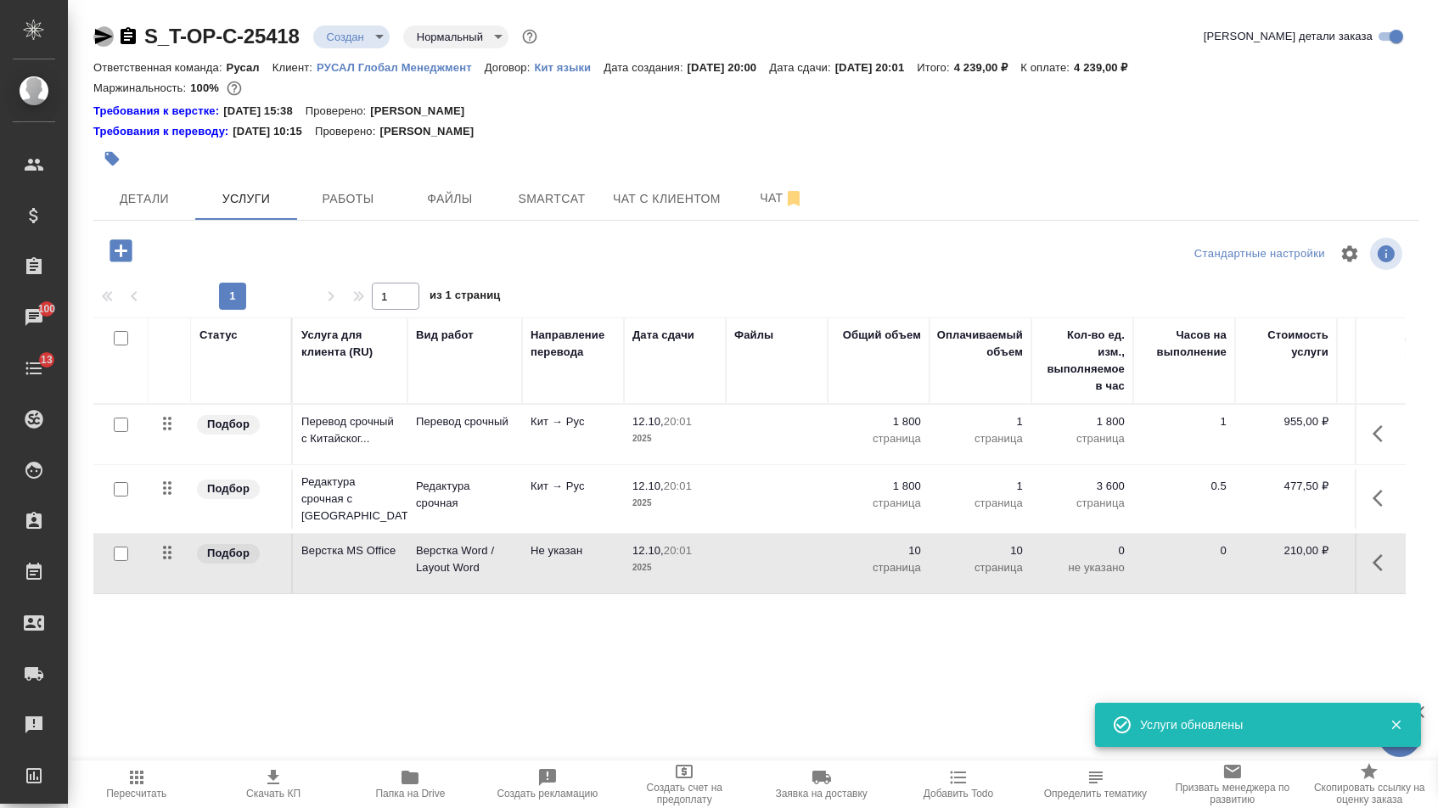
click at [104, 37] on icon "button" at bounding box center [103, 36] width 20 height 20
